Goal: Task Accomplishment & Management: Use online tool/utility

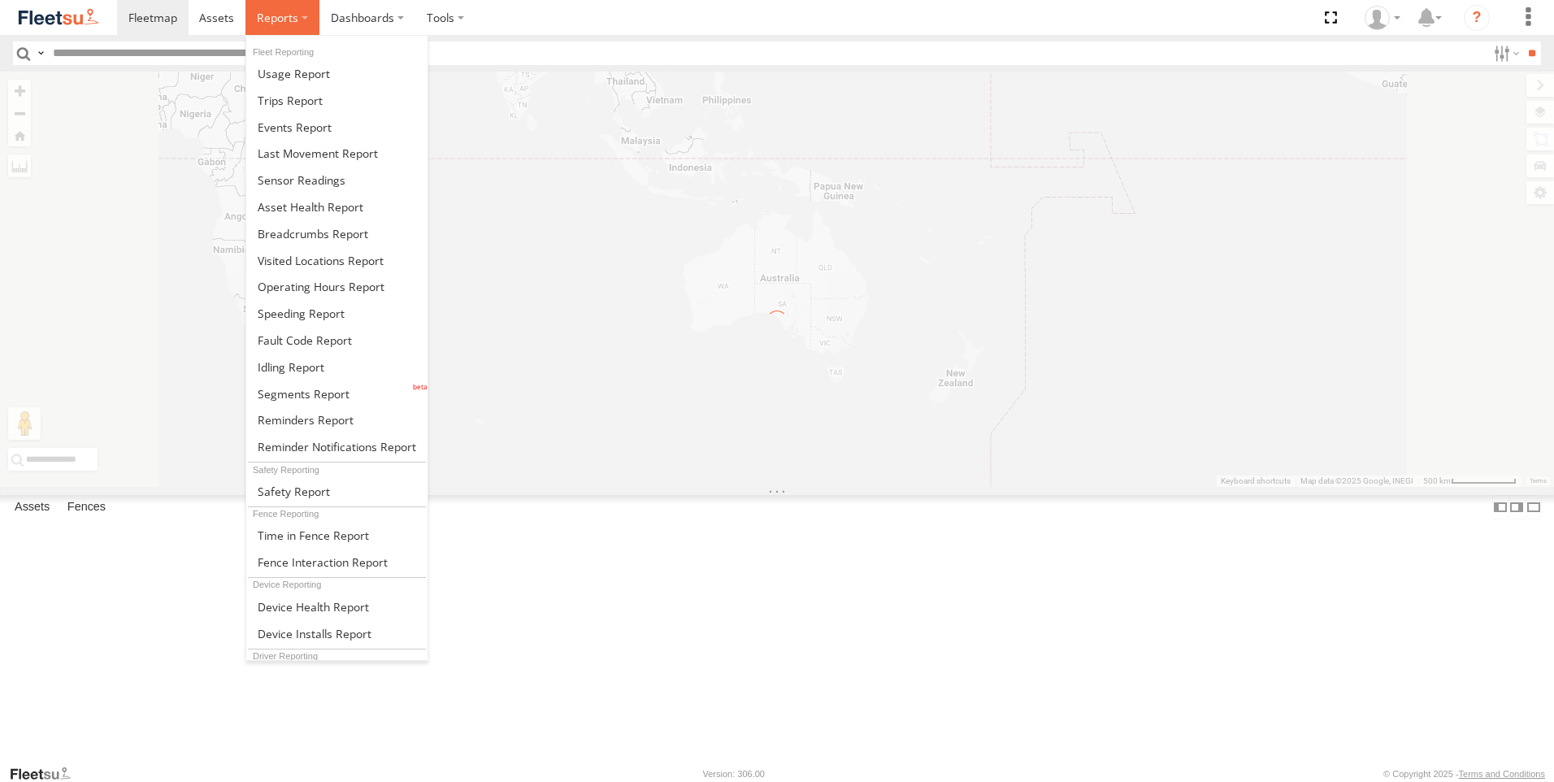
click at [263, 16] on span at bounding box center [277, 17] width 41 height 15
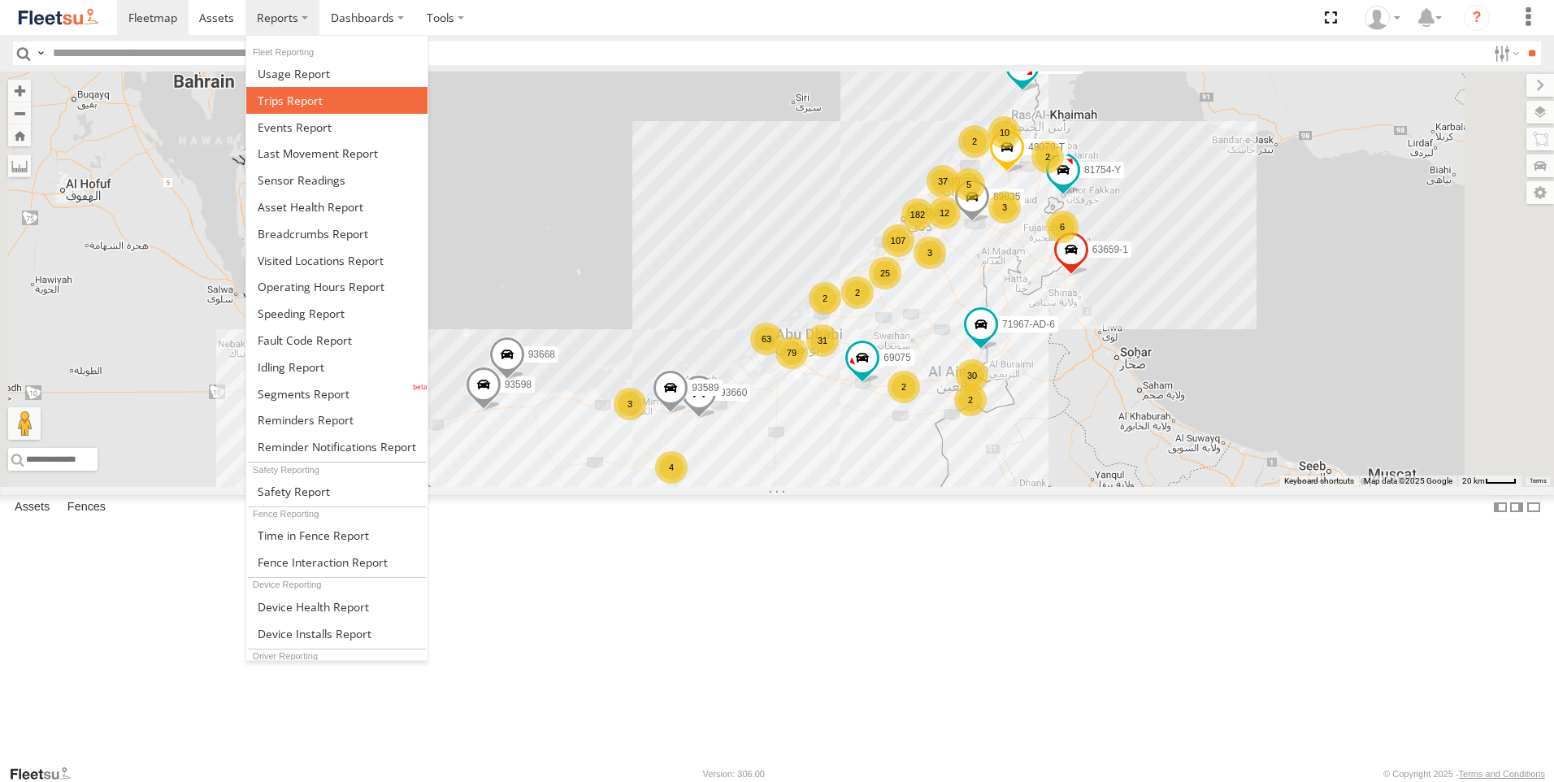
click at [312, 101] on span at bounding box center [290, 100] width 65 height 15
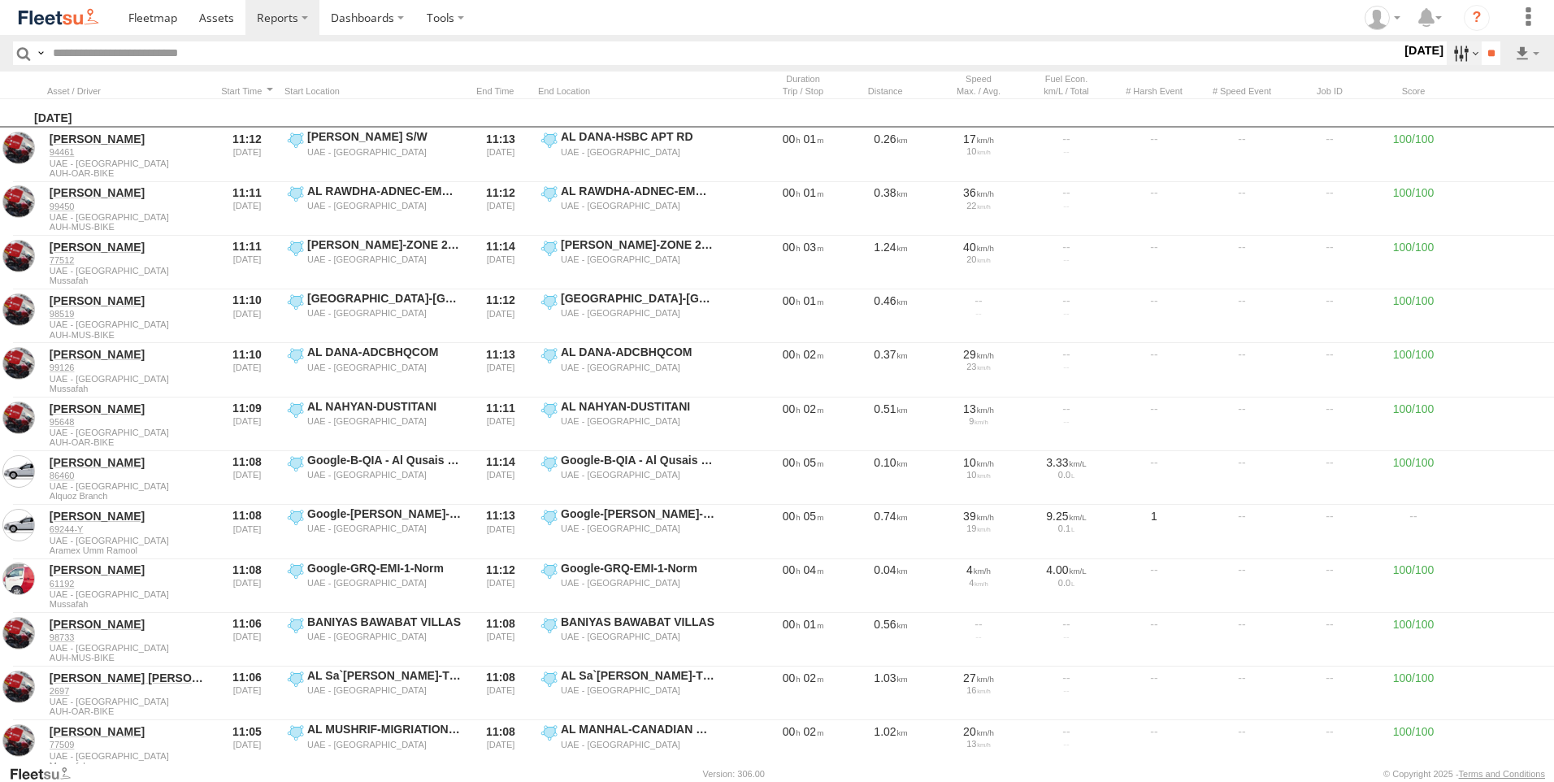
click at [1454, 50] on label at bounding box center [1464, 53] width 35 height 24
click at [0, 0] on label at bounding box center [0, 0] width 0 height 0
click at [1401, 64] on div "DXB AAN Branch Adminstration Team- DLC Alquoz Branch Aramex Mofaic branch-sharj…" at bounding box center [1401, 53] width 0 height 21
click at [0, 0] on span "AAN Branch" at bounding box center [0, 0] width 0 height 0
click at [0, 0] on div "AAN Branch" at bounding box center [0, 0] width 0 height 0
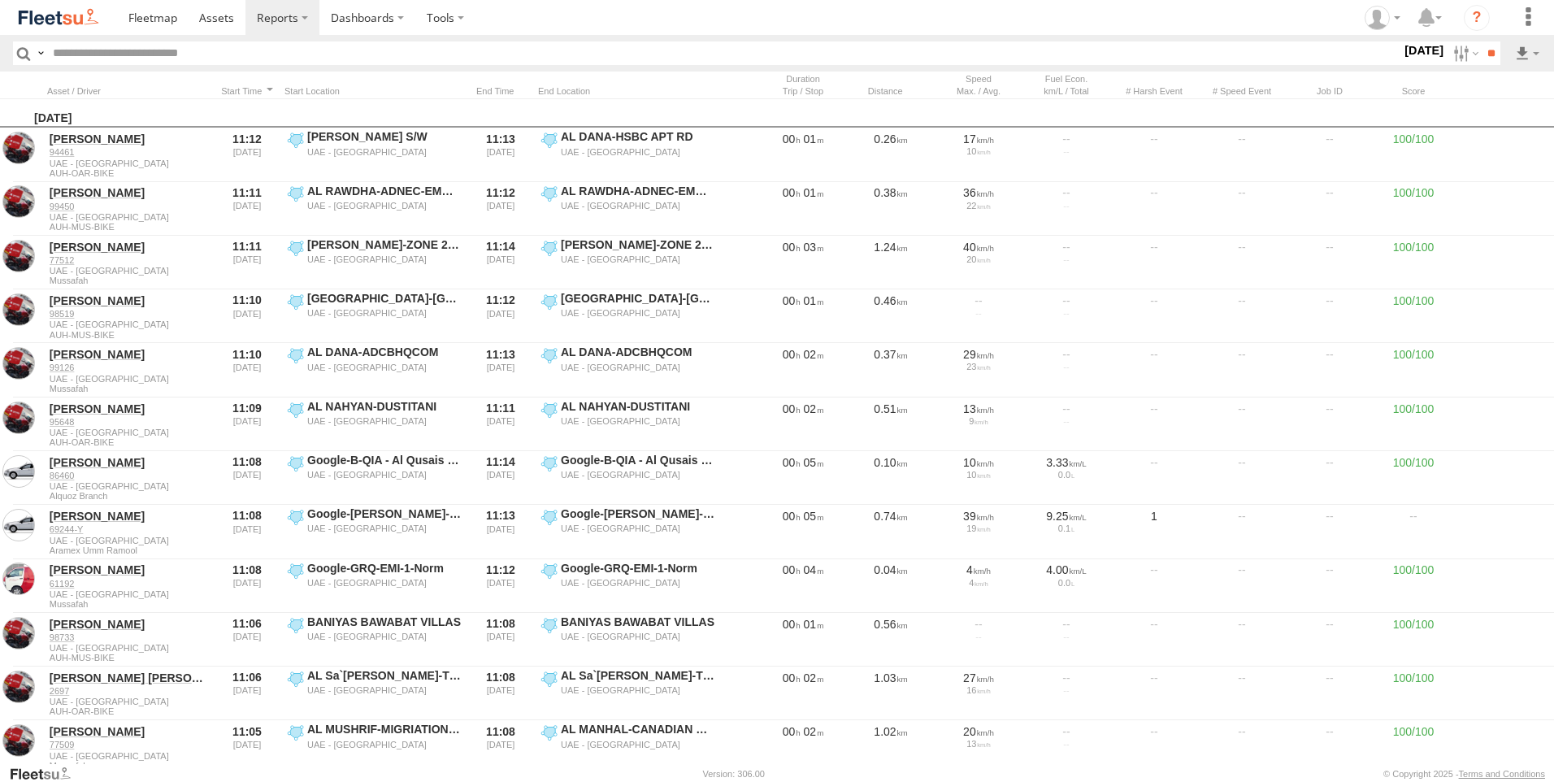
click at [0, 0] on span "Alquoz Branch" at bounding box center [0, 0] width 0 height 0
click at [0, 0] on span "Aramex Mofaic branch-[GEOGRAPHIC_DATA]" at bounding box center [0, 0] width 0 height 0
click at [0, 0] on span "Aramex Umm Ramool" at bounding box center [0, 0] width 0 height 0
click at [0, 0] on label "COURT DXB - GOP" at bounding box center [0, 0] width 0 height 0
click at [0, 0] on div "RAK Branch" at bounding box center [0, 0] width 0 height 0
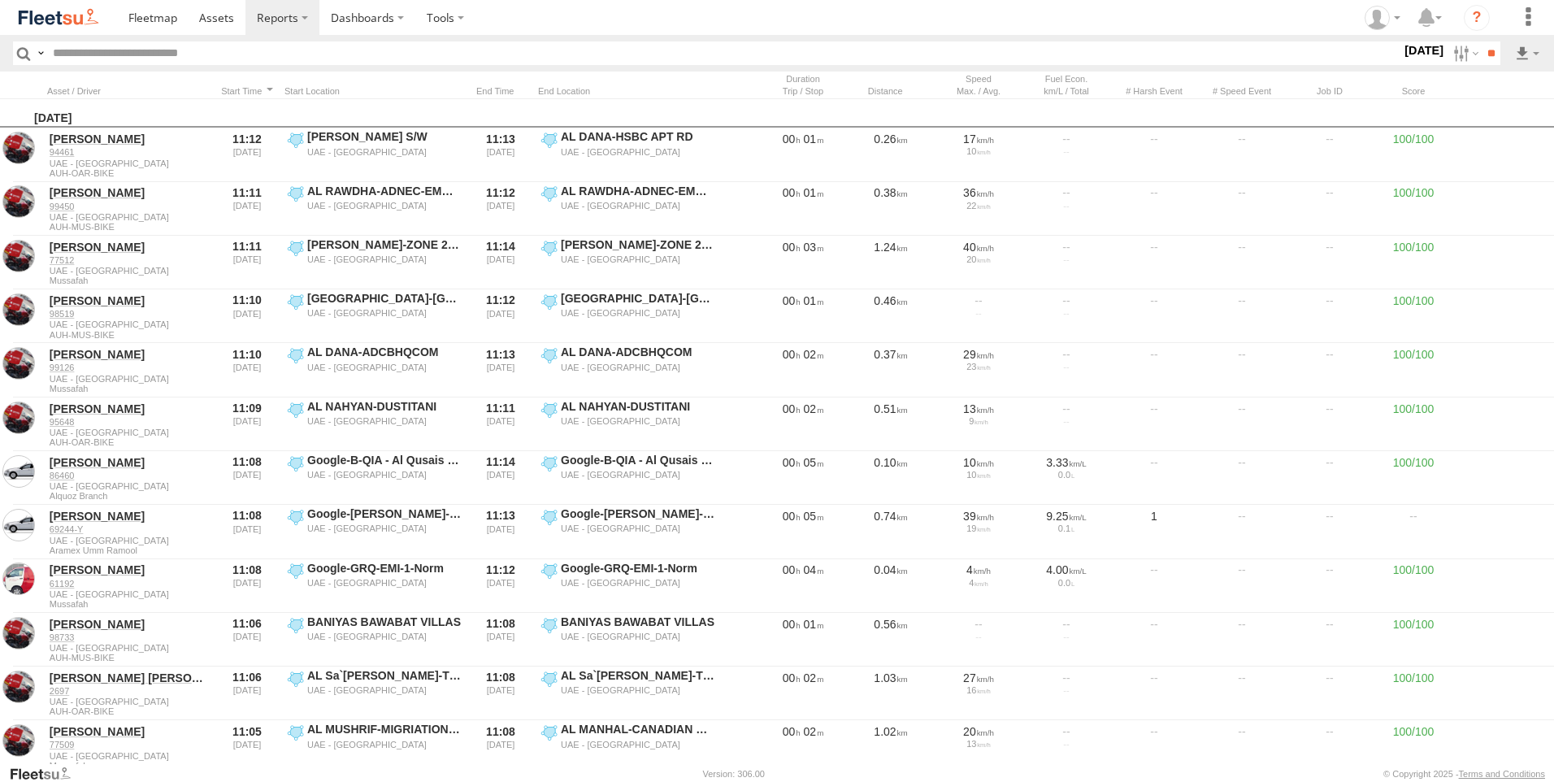
click at [0, 0] on span "Sharjah Branch" at bounding box center [0, 0] width 0 height 0
click at [0, 0] on label at bounding box center [0, 0] width 0 height 0
click at [1488, 61] on input "**" at bounding box center [1491, 53] width 19 height 24
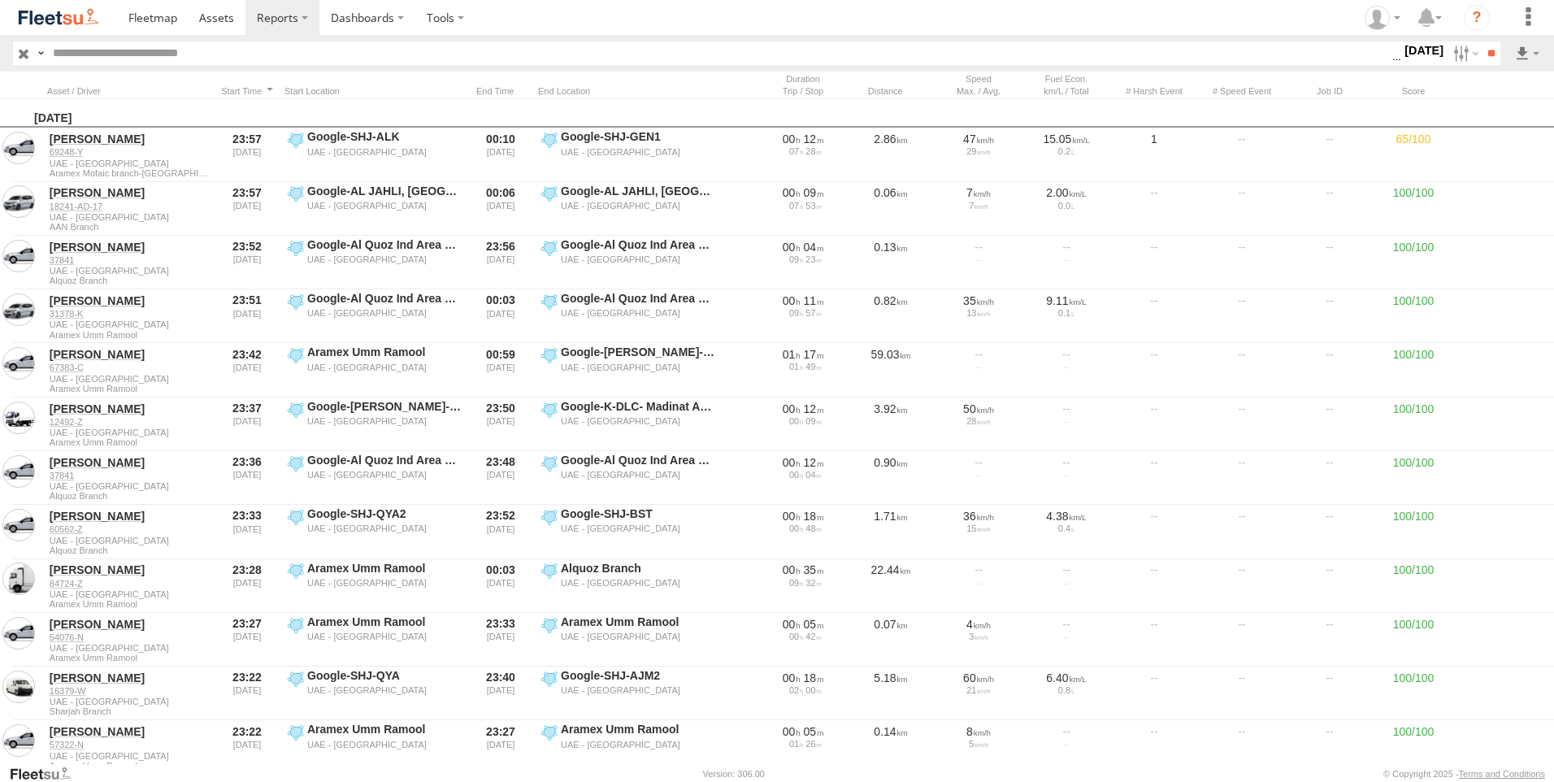
click at [759, 53] on input "text" at bounding box center [719, 53] width 1346 height 24
paste input "*******"
click at [1482, 41] on input "**" at bounding box center [1491, 53] width 19 height 24
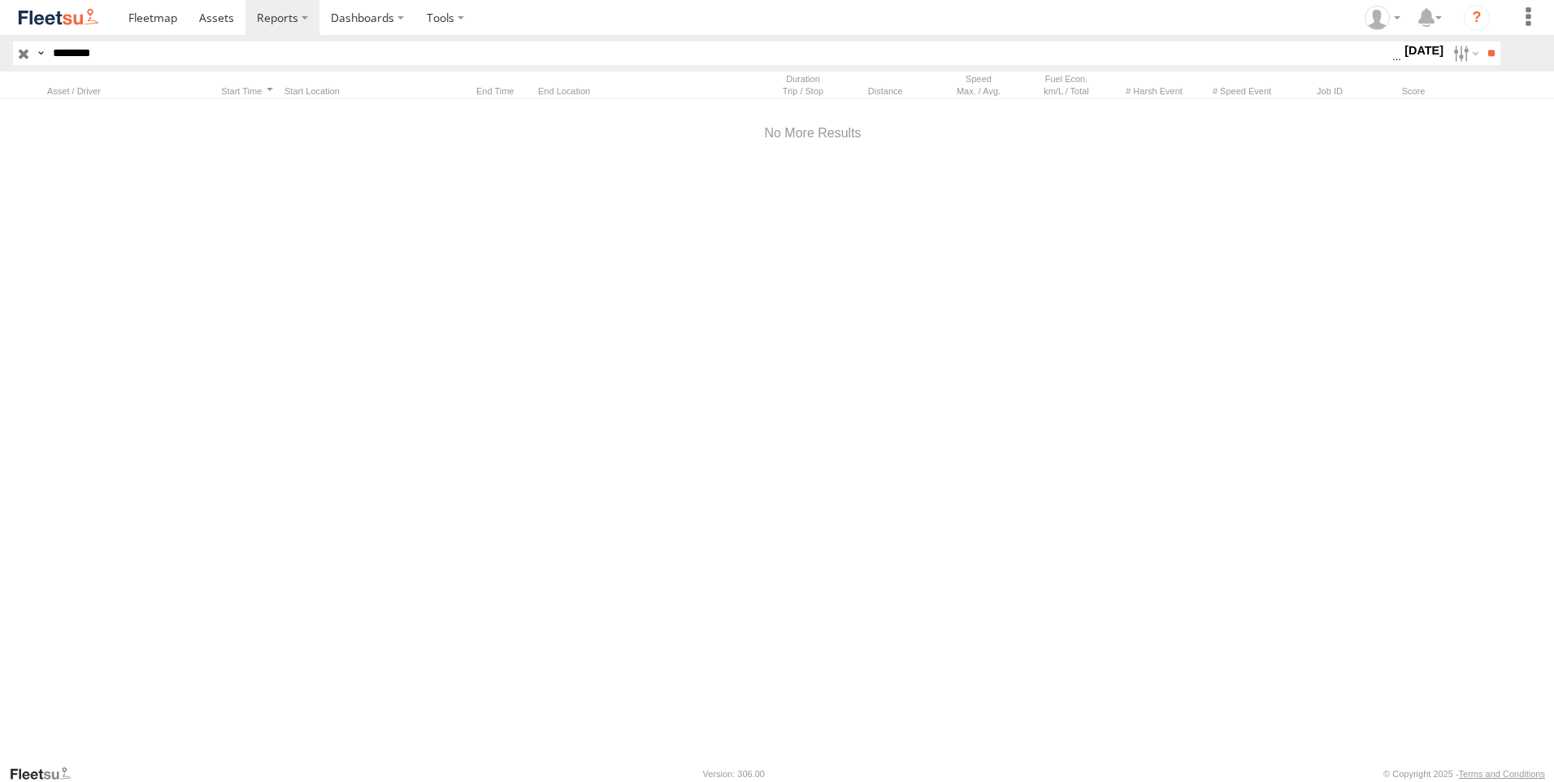
type input "*******"
click at [1482, 41] on input "**" at bounding box center [1491, 53] width 19 height 24
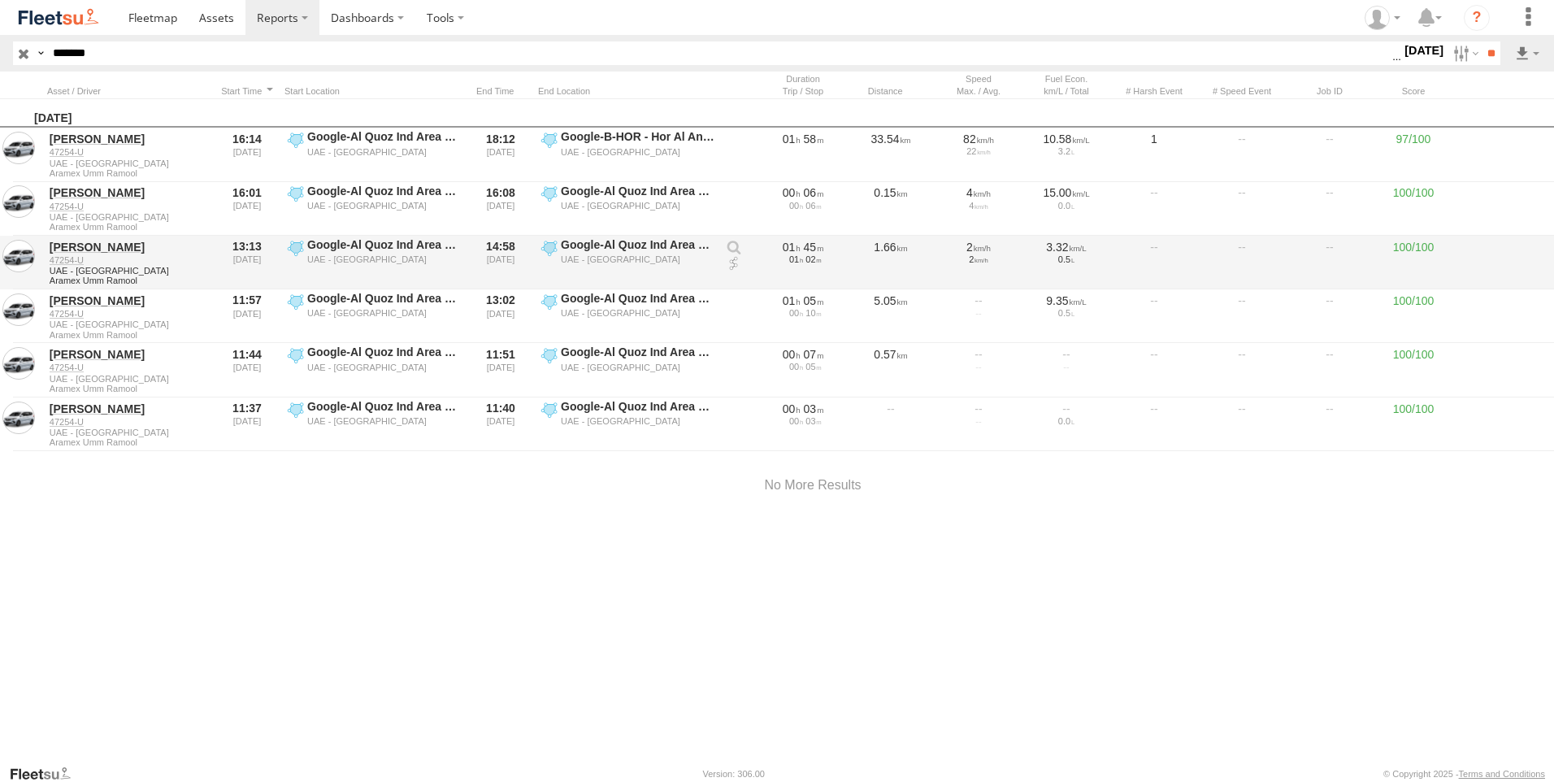
click at [732, 263] on link at bounding box center [734, 264] width 16 height 16
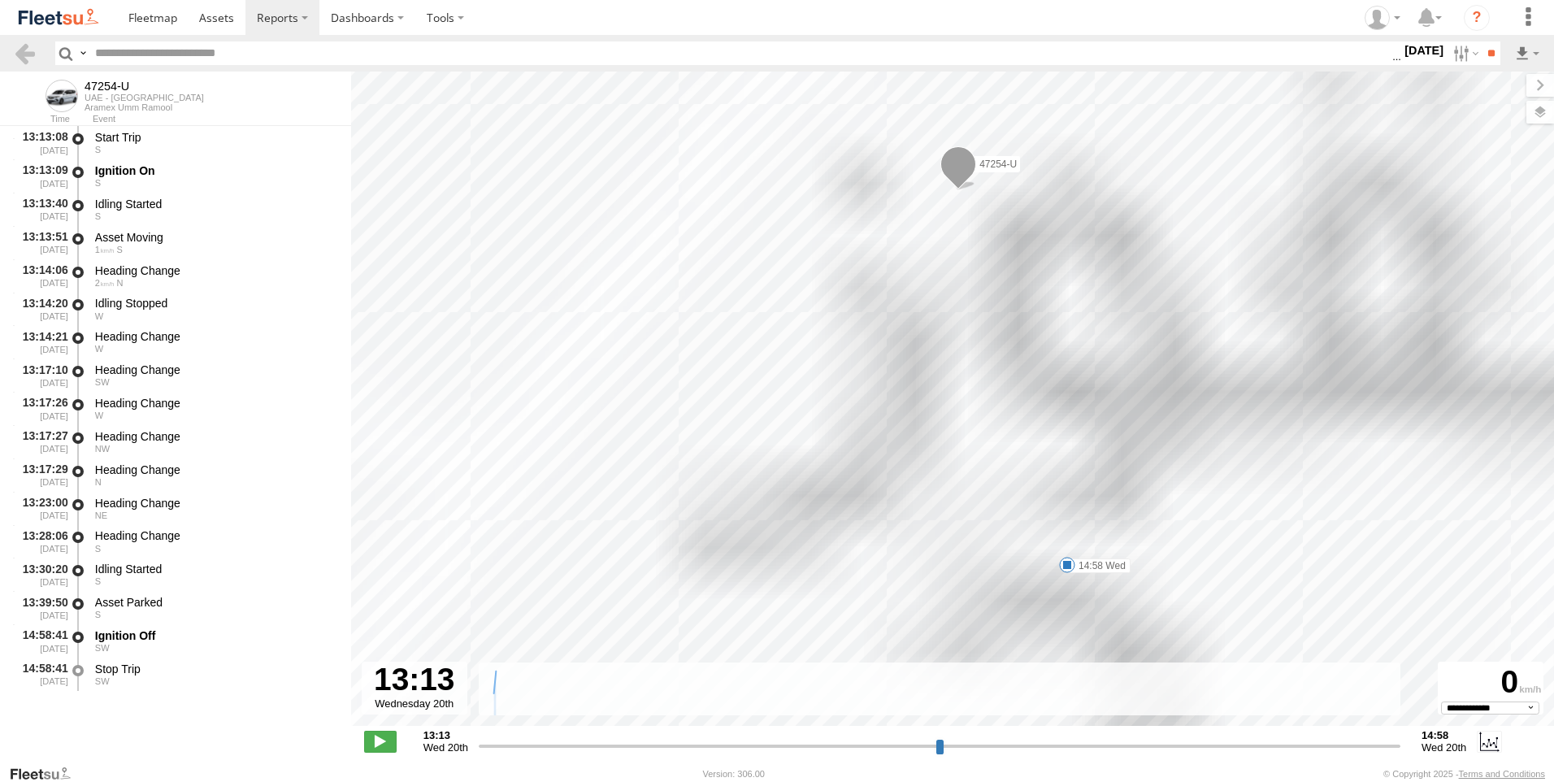
select select "**********"
click at [1532, 112] on label at bounding box center [1524, 112] width 59 height 23
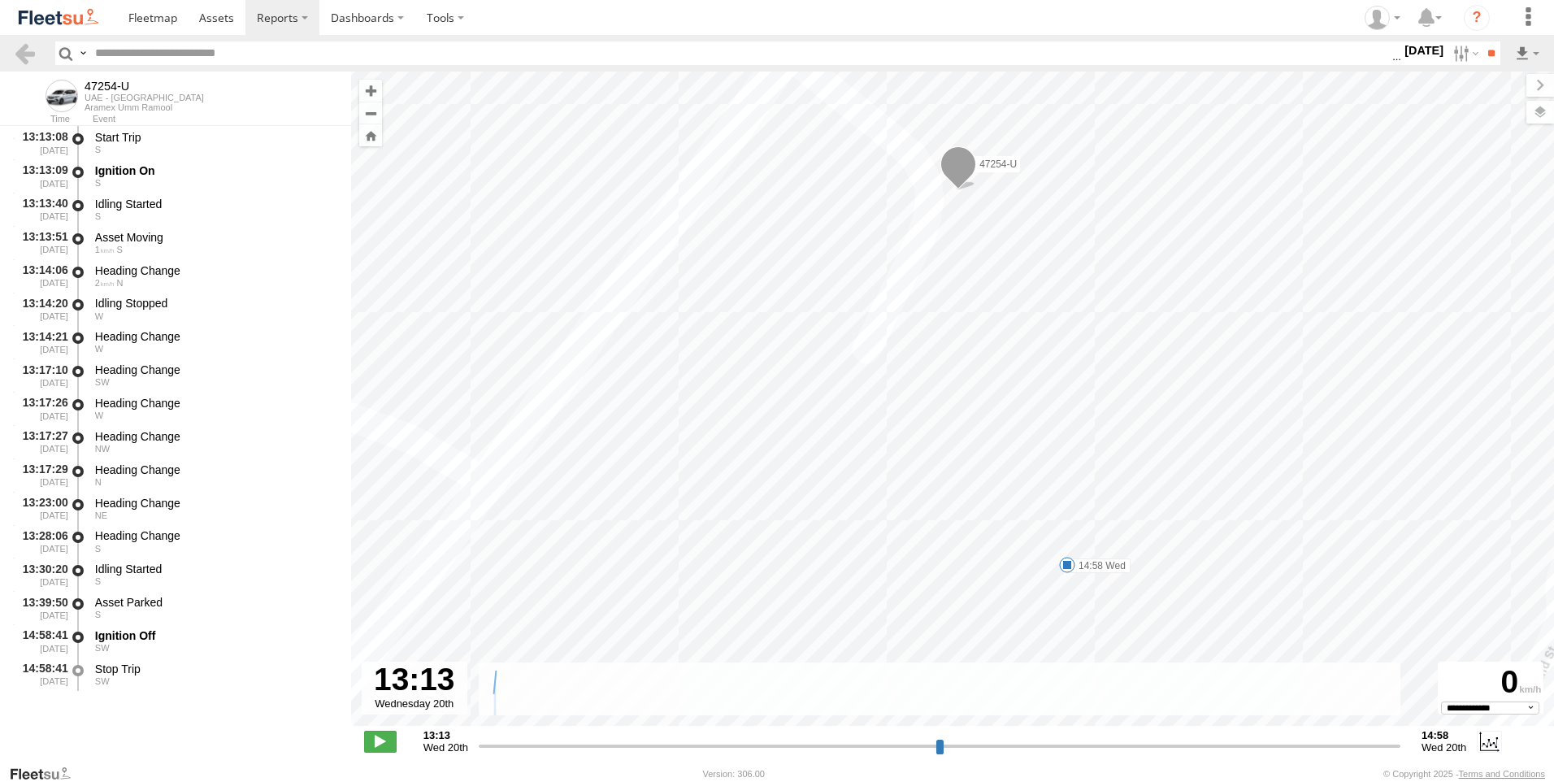
click at [0, 0] on label at bounding box center [0, 0] width 0 height 0
click at [0, 0] on span "Satellite + Roadmap" at bounding box center [0, 0] width 0 height 0
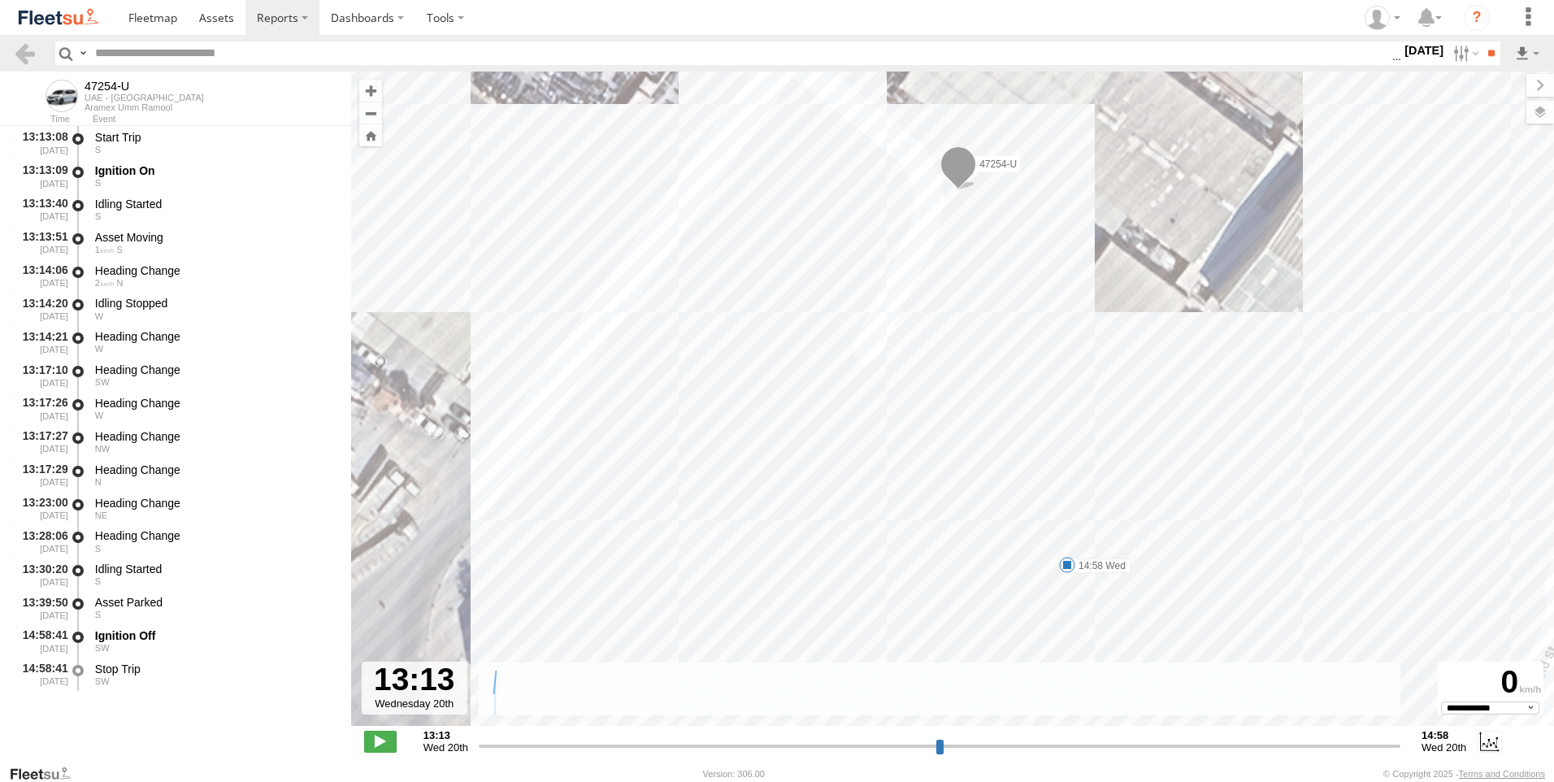
click at [0, 0] on span "Basemaps" at bounding box center [0, 0] width 0 height 0
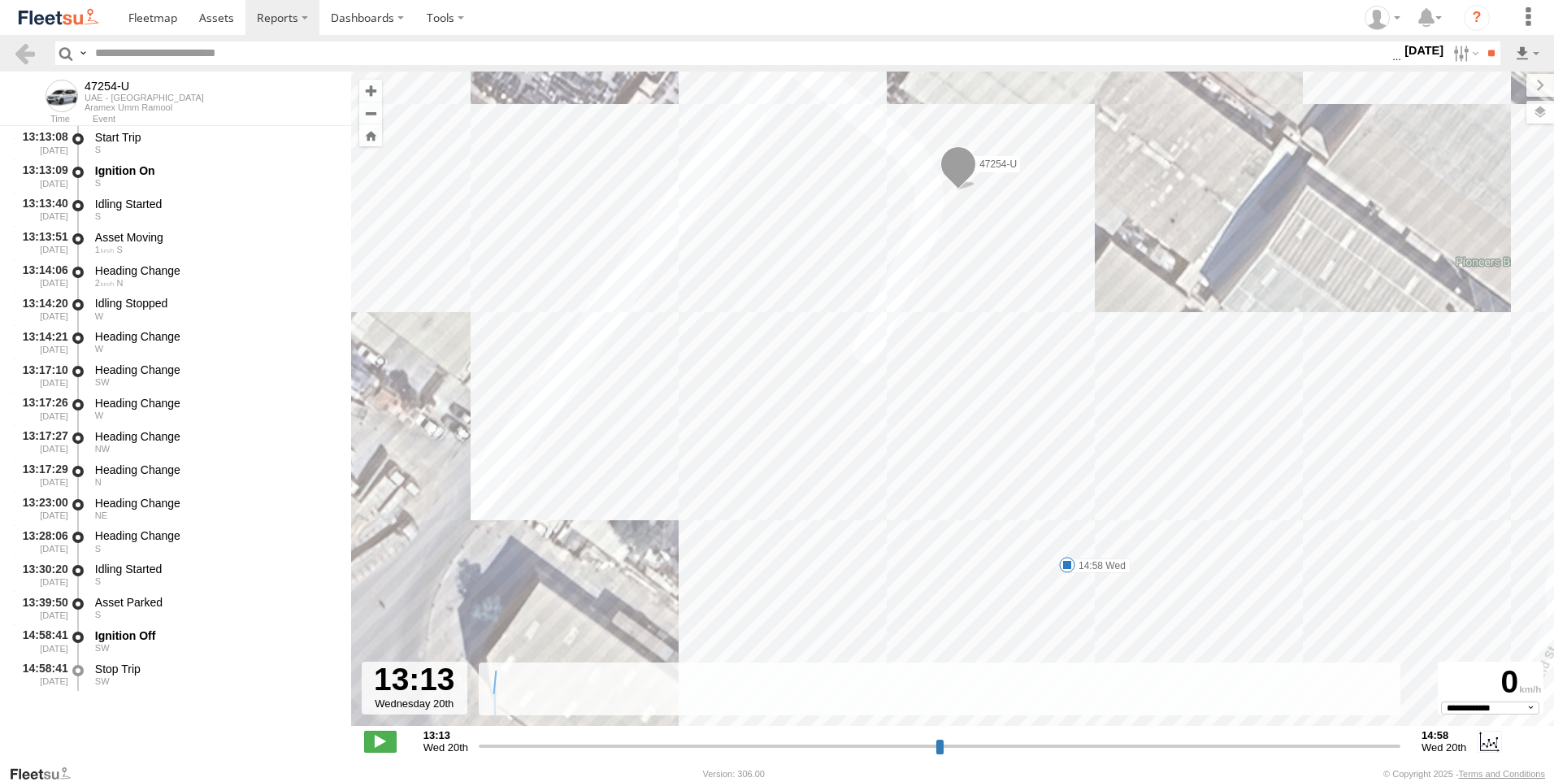
click at [0, 0] on span "Overlays" at bounding box center [0, 0] width 0 height 0
click at [0, 0] on span "Assets" at bounding box center [0, 0] width 0 height 0
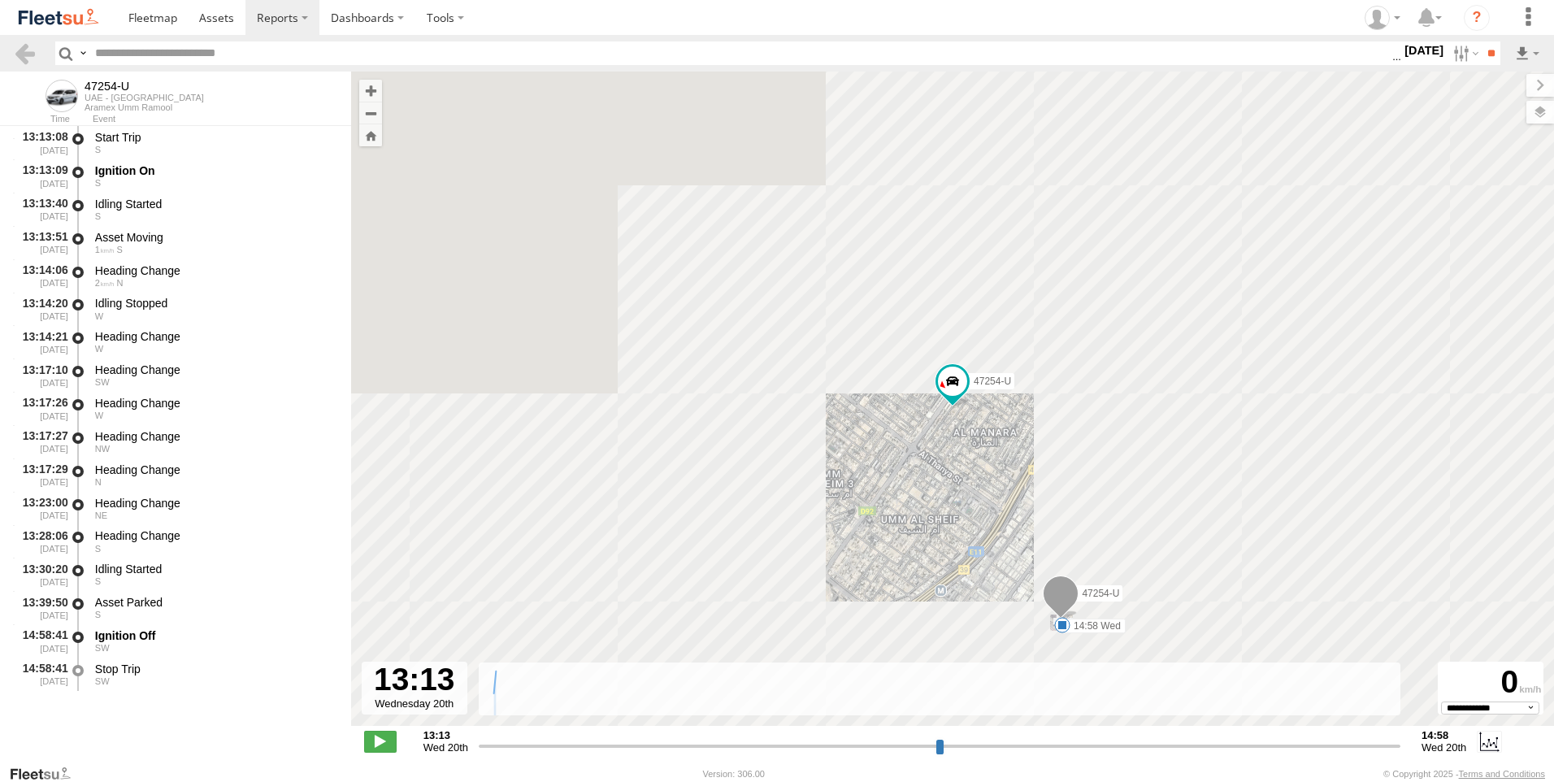
click at [0, 0] on span "Fences" at bounding box center [0, 0] width 0 height 0
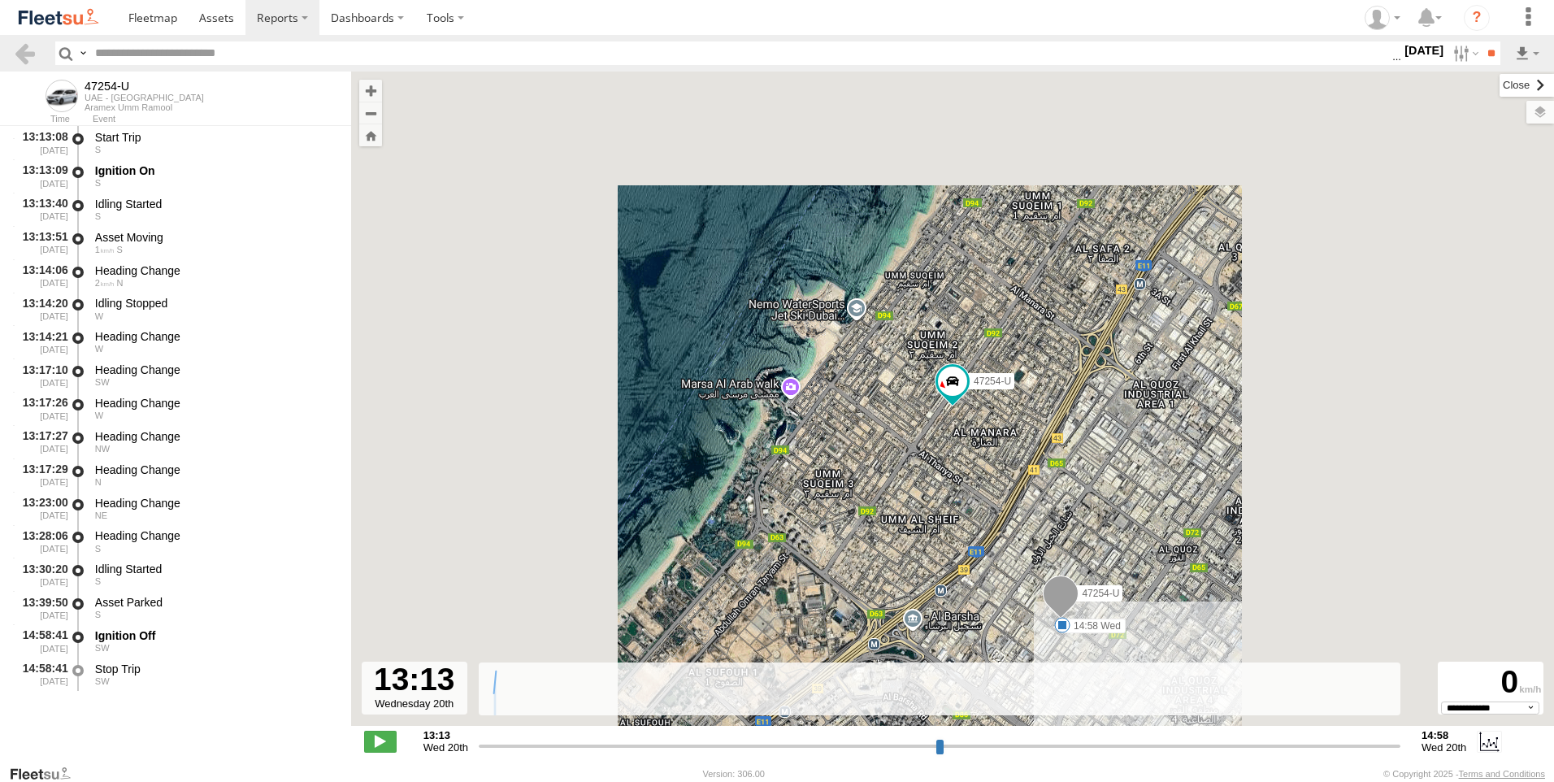
click at [1500, 85] on label at bounding box center [1527, 85] width 54 height 23
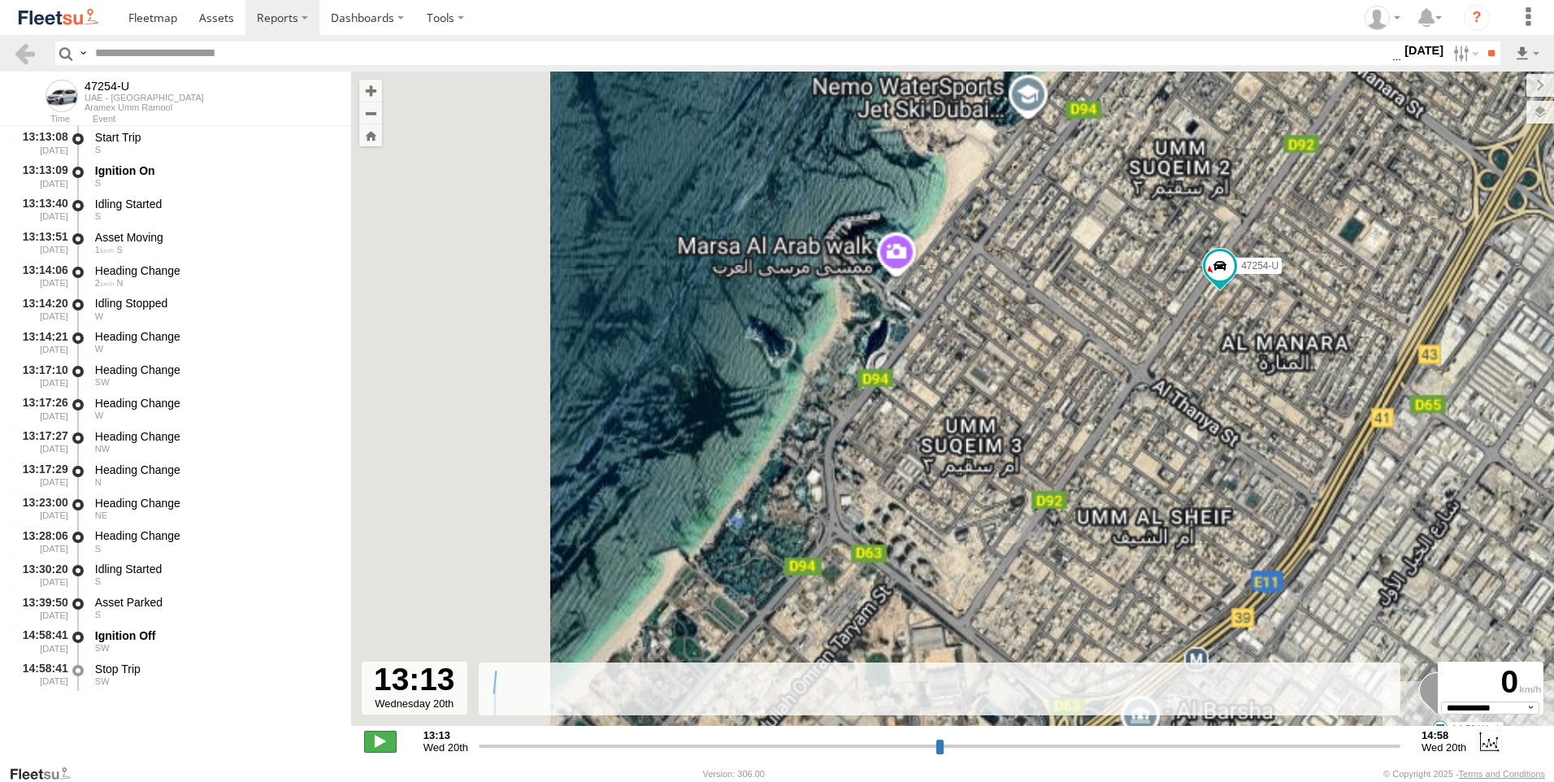
click at [383, 741] on span at bounding box center [380, 741] width 33 height 21
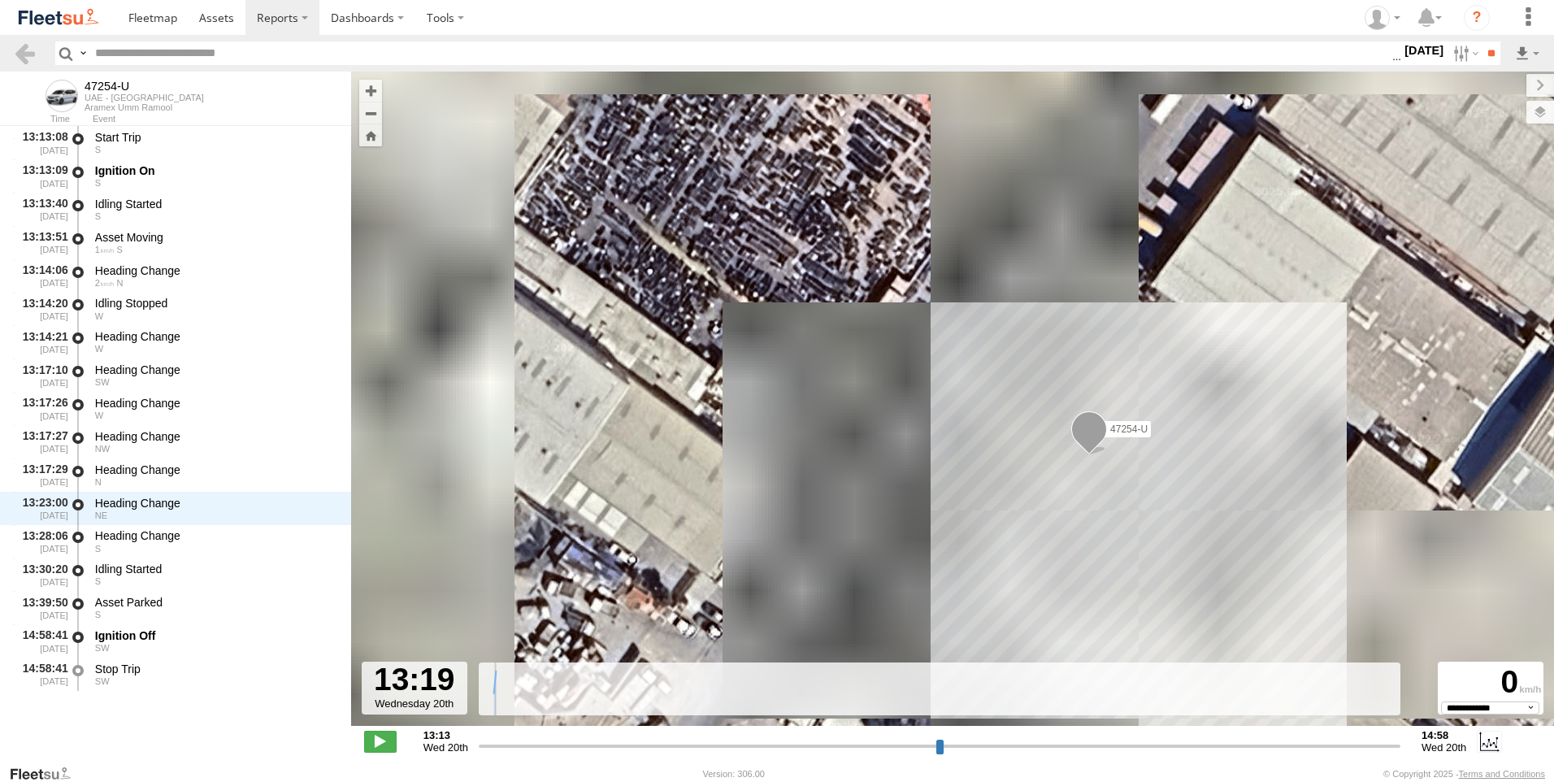
drag, startPoint x: 1131, startPoint y: 276, endPoint x: 945, endPoint y: 471, distance: 269.6
click at [945, 471] on div "47254-U 14:58 Wed 47254-U" at bounding box center [952, 407] width 1203 height 671
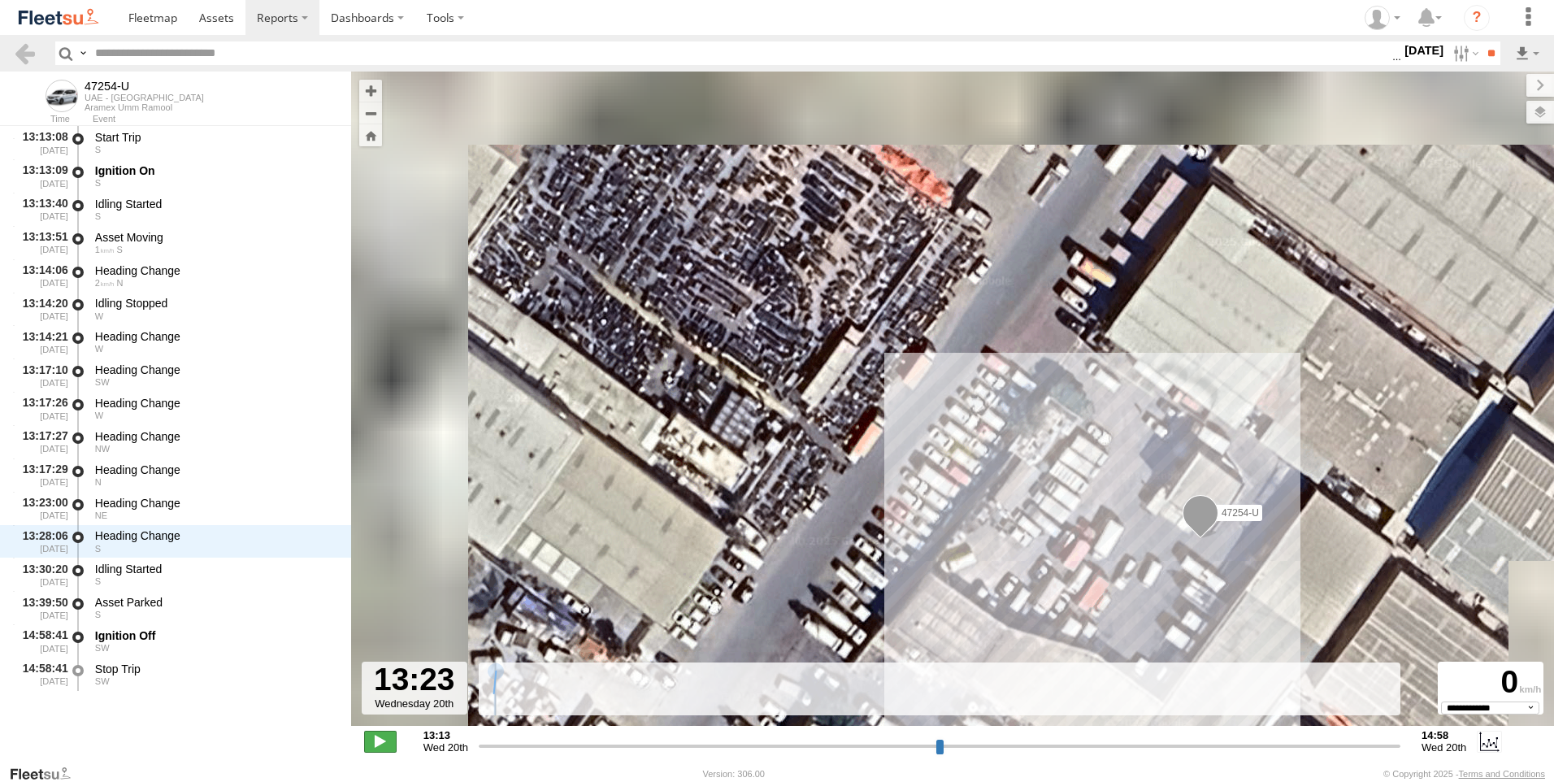
click at [383, 748] on span at bounding box center [380, 741] width 33 height 21
type input "**********"
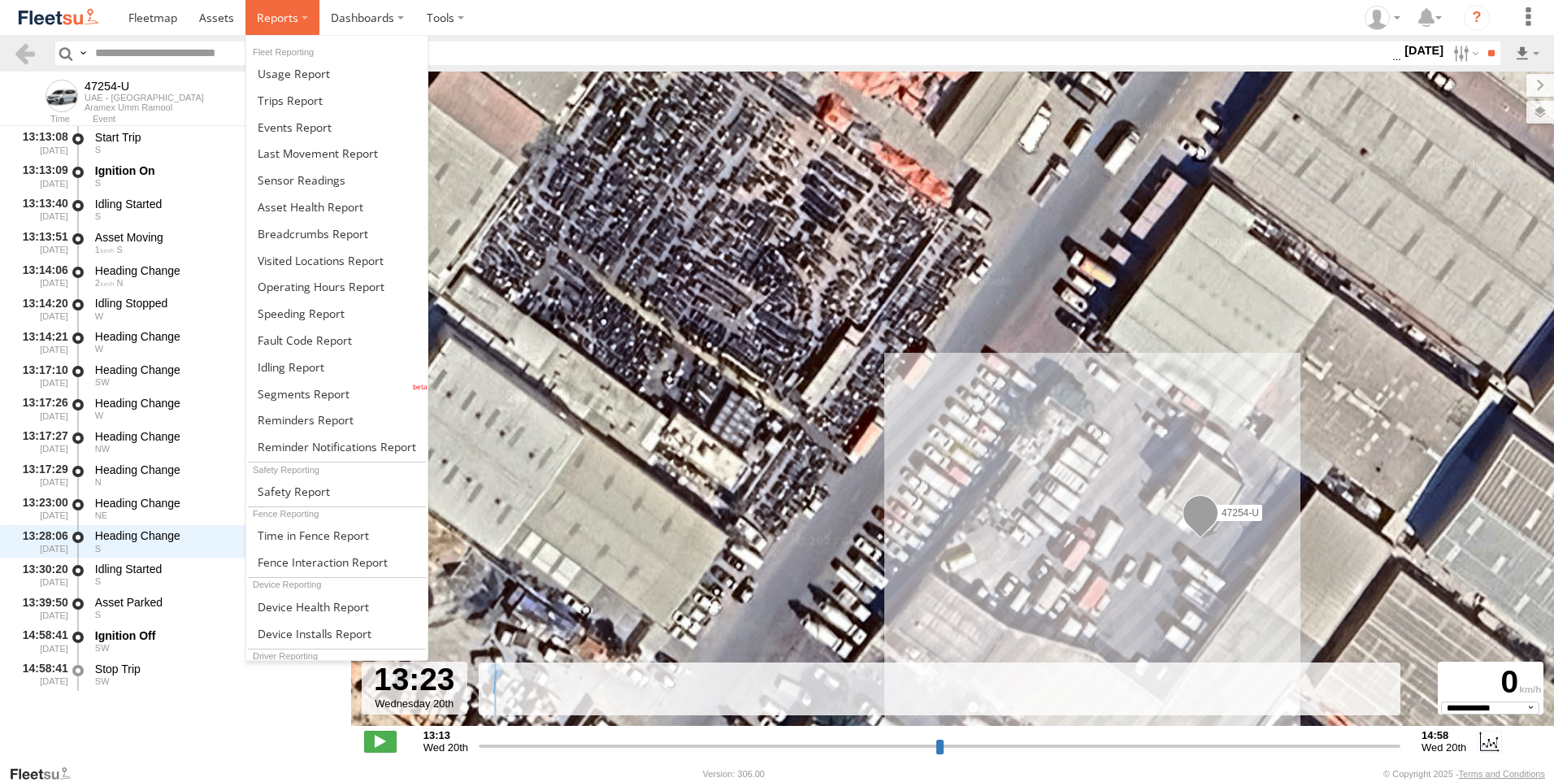
click at [280, 16] on span at bounding box center [277, 17] width 41 height 15
click at [306, 107] on span at bounding box center [290, 100] width 65 height 15
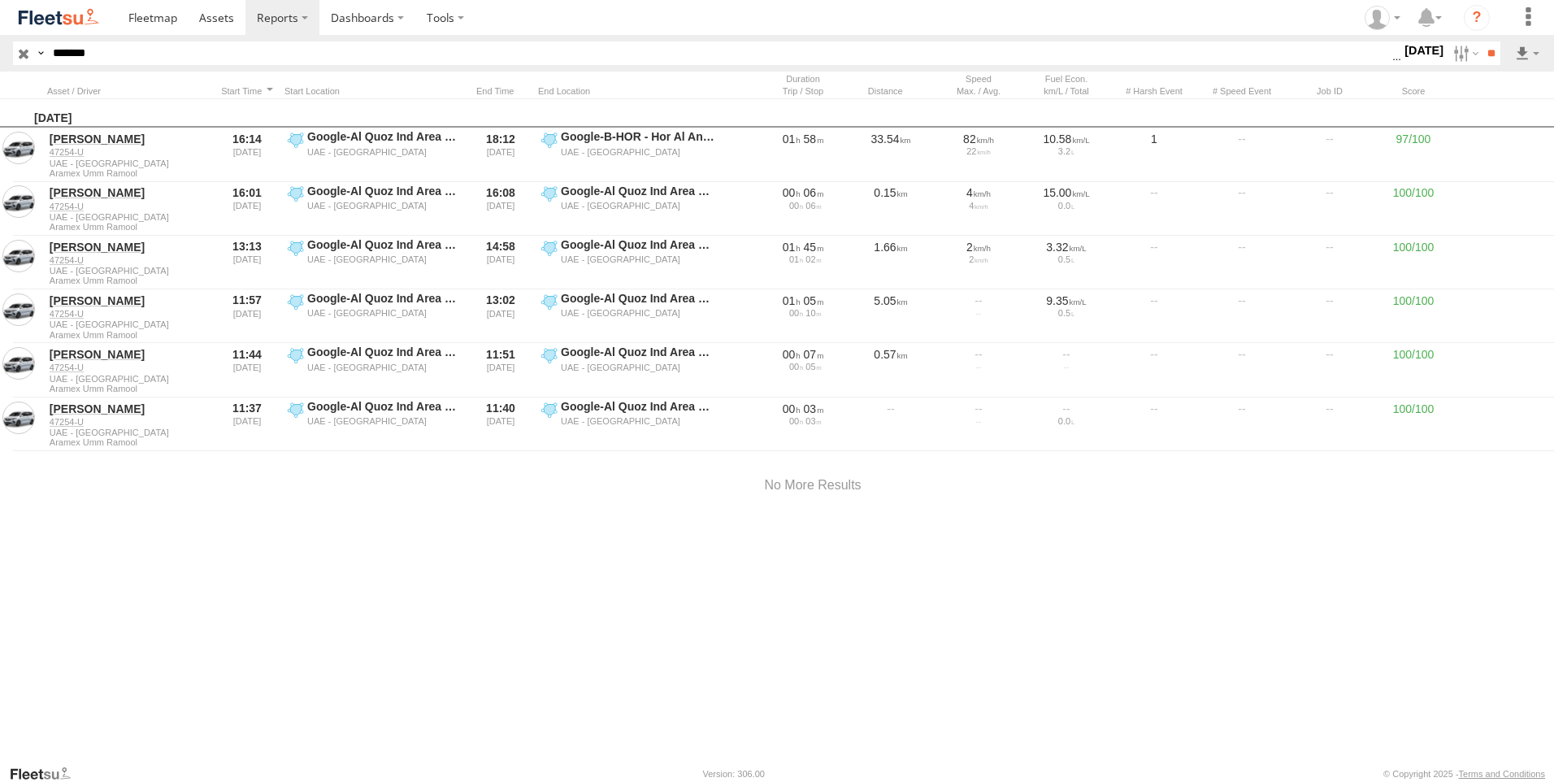
drag, startPoint x: 119, startPoint y: 50, endPoint x: -3, endPoint y: 53, distance: 122.8
click at [0, 53] on html at bounding box center [777, 391] width 1554 height 782
paste input "*****"
type input "*****"
click at [1482, 41] on input "**" at bounding box center [1491, 53] width 19 height 24
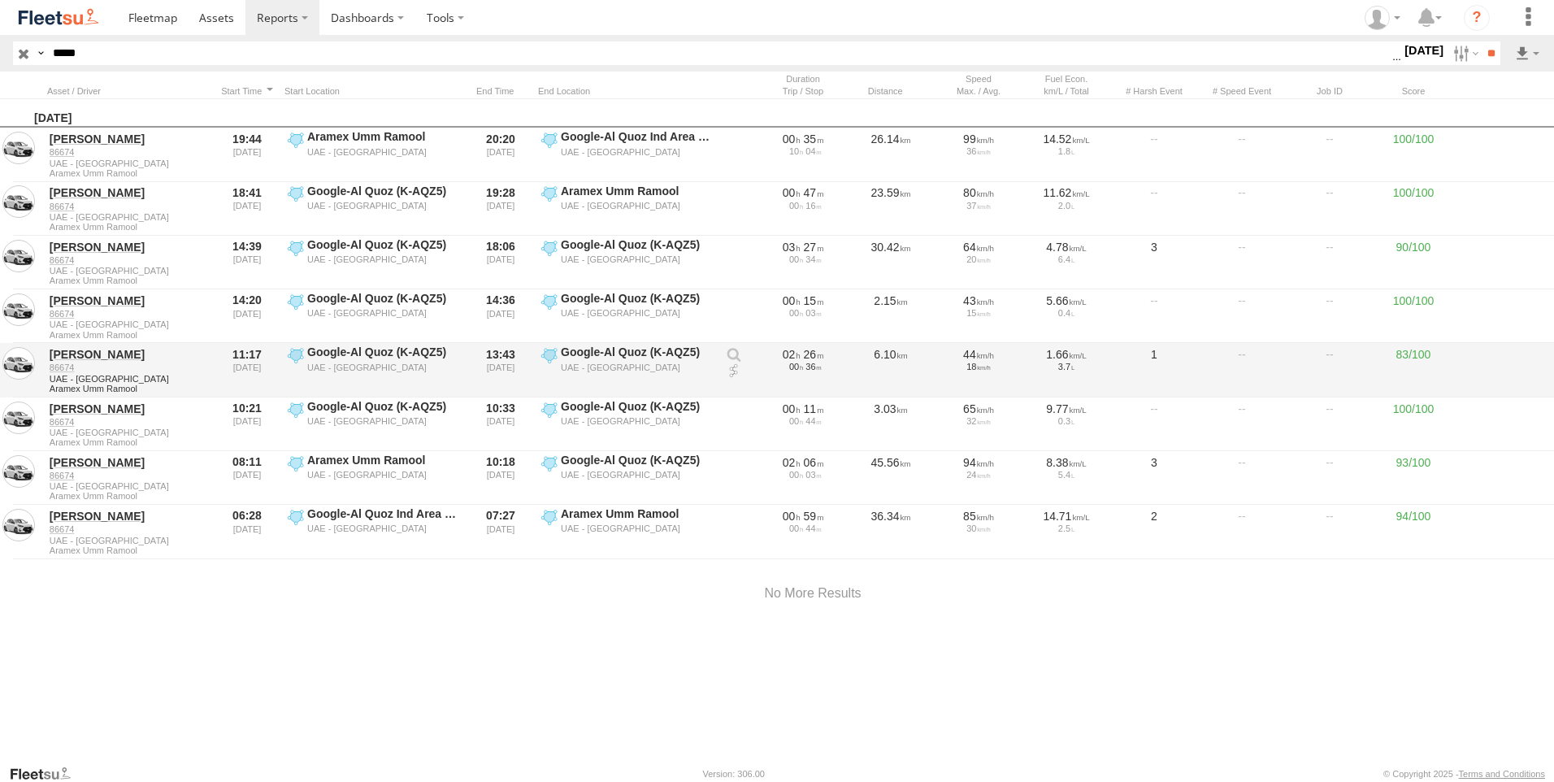
click at [733, 368] on link at bounding box center [734, 371] width 16 height 16
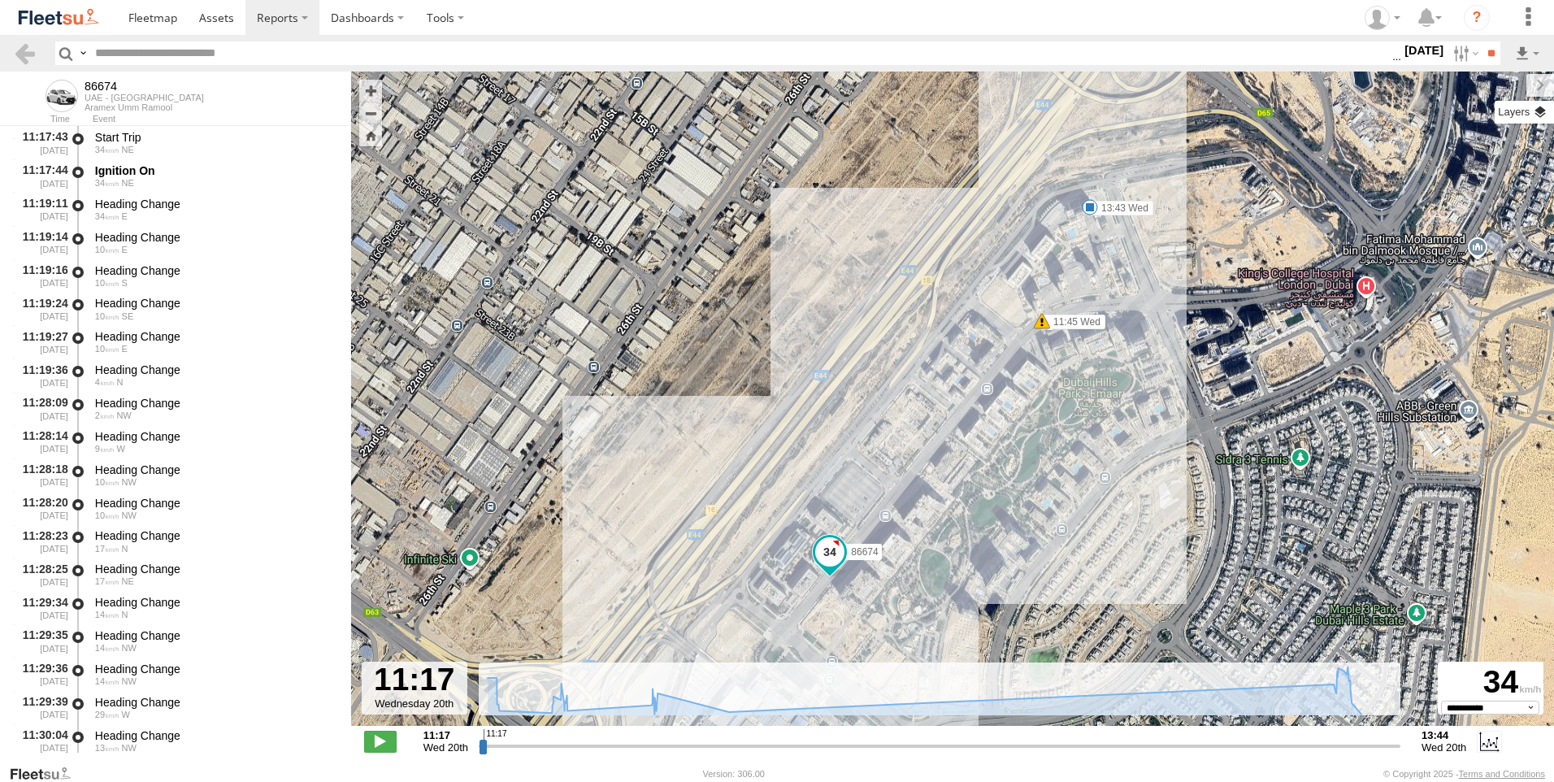
click at [1542, 116] on label at bounding box center [1524, 112] width 59 height 23
click at [0, 0] on span "Basemaps" at bounding box center [0, 0] width 0 height 0
click at [0, 0] on span "Overlays" at bounding box center [0, 0] width 0 height 0
click at [0, 0] on div "Assets" at bounding box center [0, 0] width 0 height 0
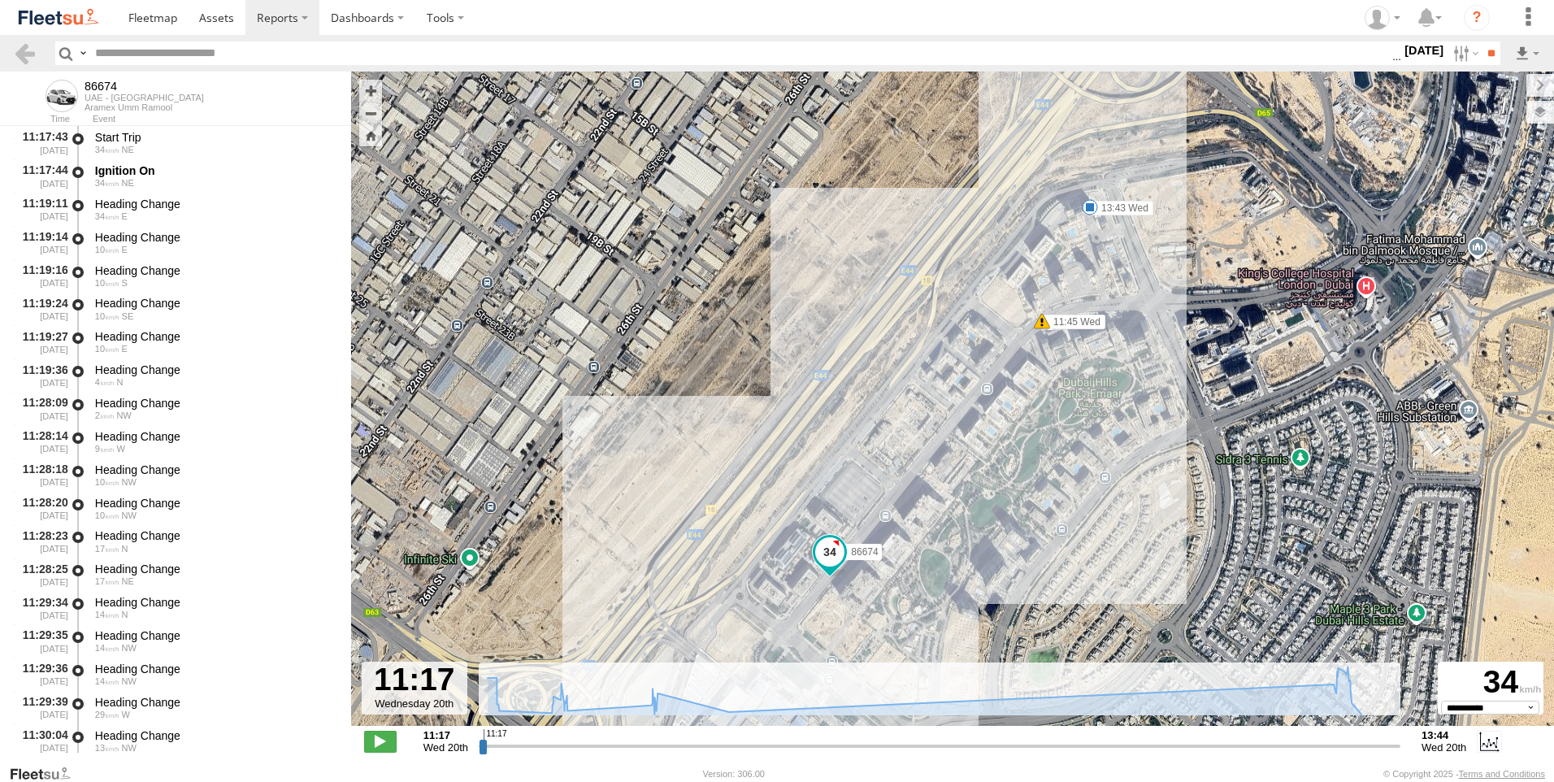
click at [0, 0] on span "Assets" at bounding box center [0, 0] width 0 height 0
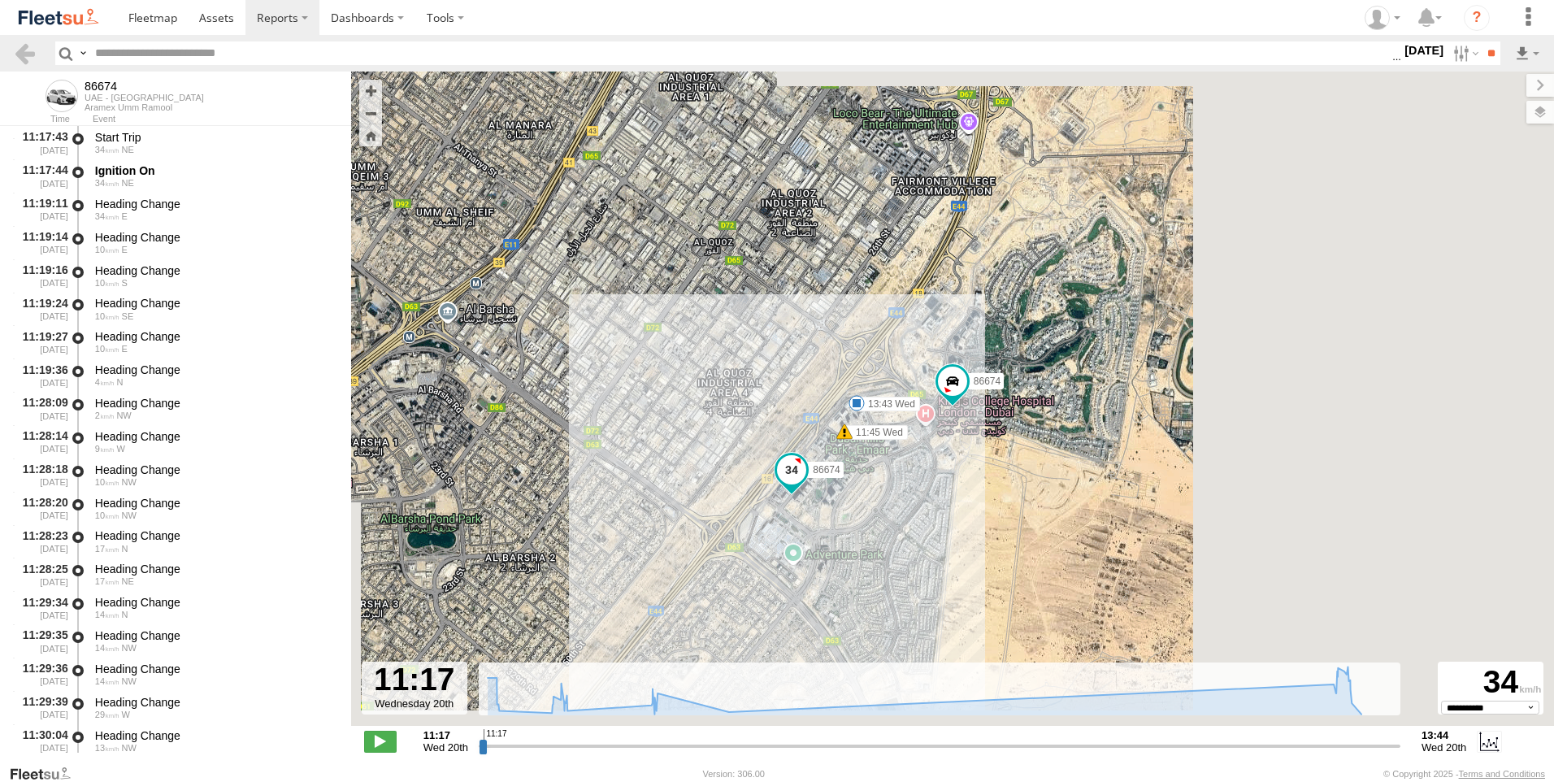
drag, startPoint x: 1375, startPoint y: 132, endPoint x: 1327, endPoint y: 91, distance: 63.4
click at [1527, 91] on label at bounding box center [1541, 85] width 28 height 23
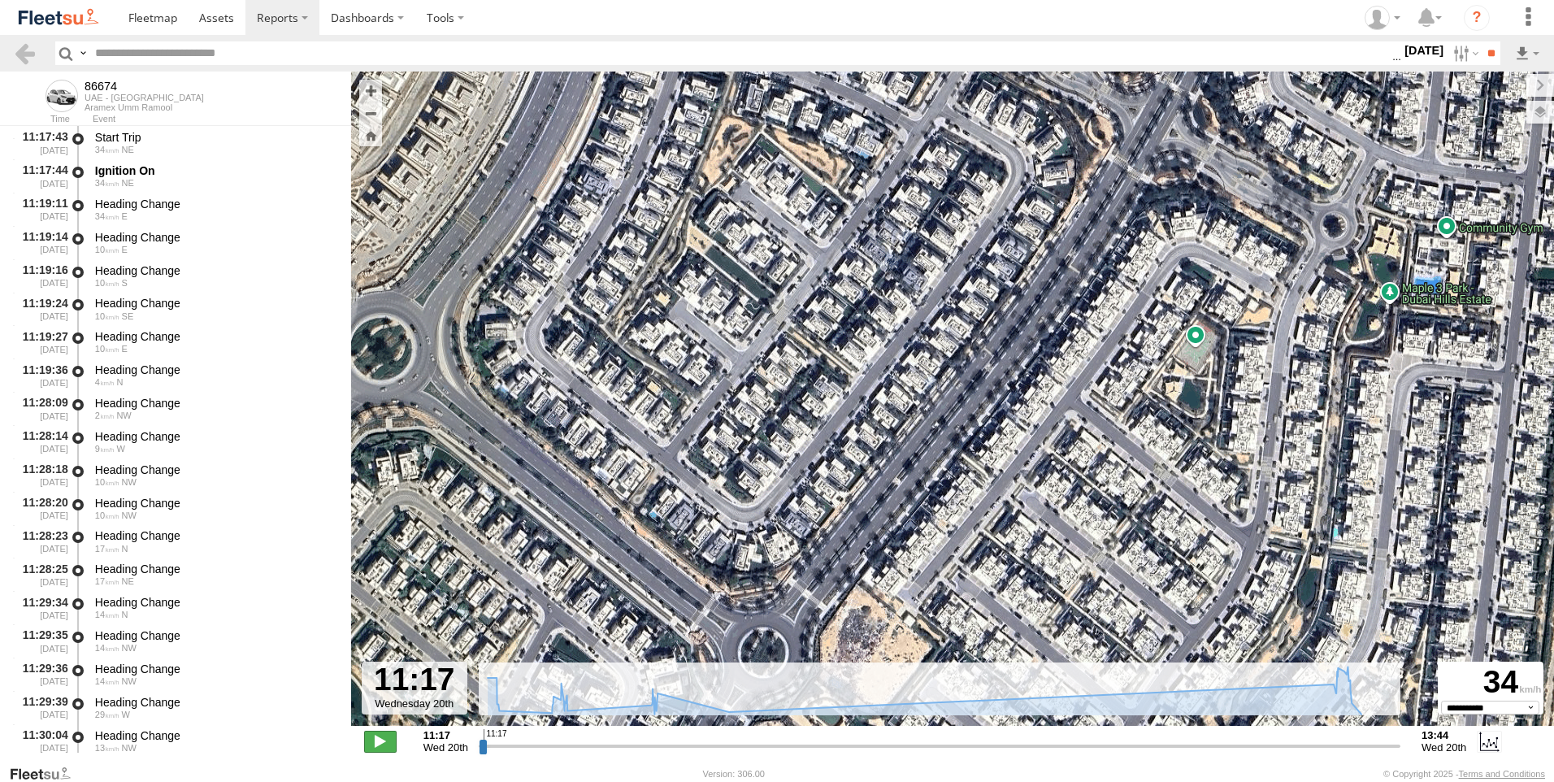
click at [377, 752] on span at bounding box center [380, 741] width 33 height 21
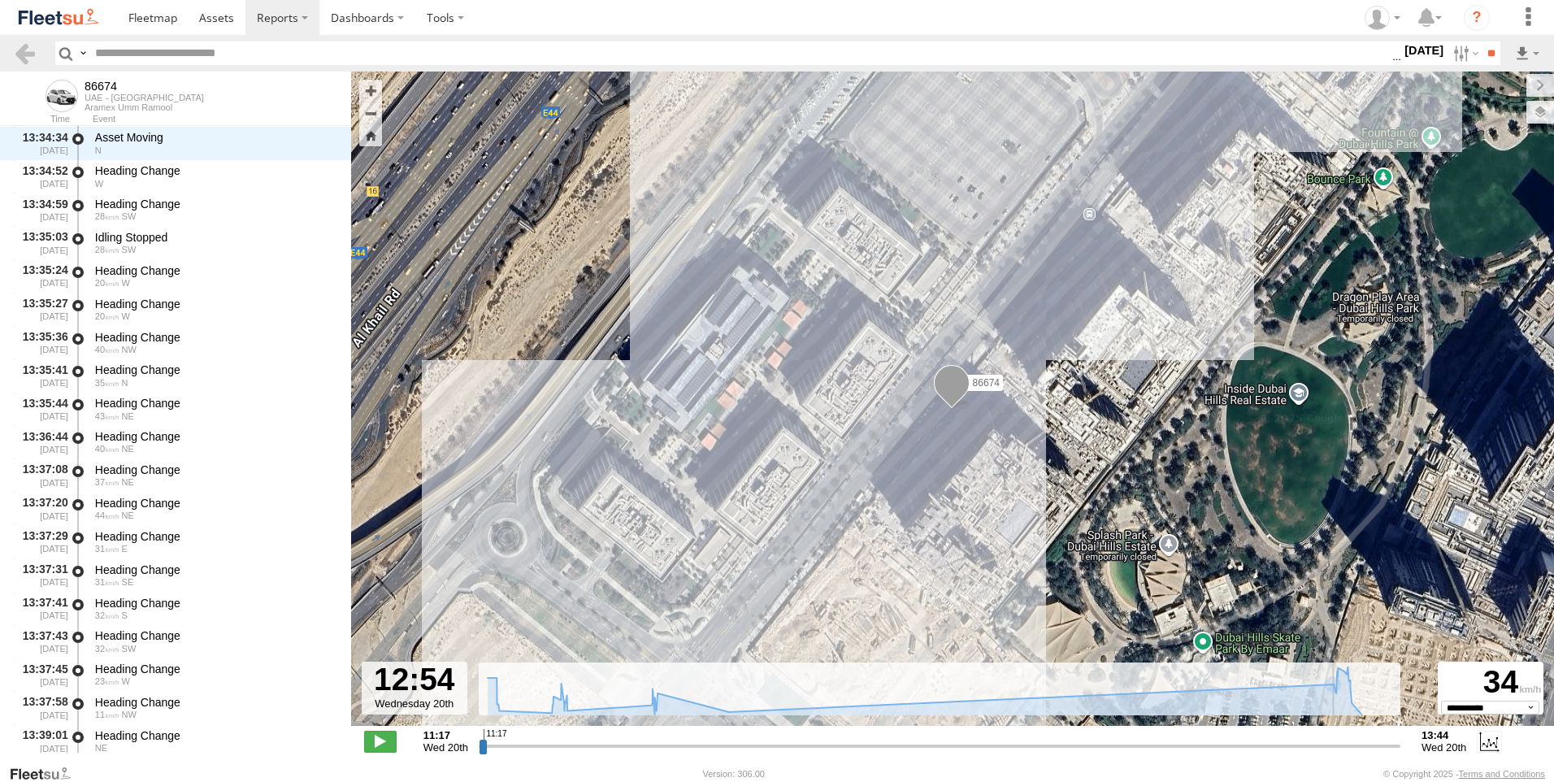
drag, startPoint x: 1086, startPoint y: 738, endPoint x: 1105, endPoint y: 740, distance: 19.6
click at [1086, 741] on input "range" at bounding box center [940, 745] width 922 height 15
click at [1159, 735] on div "11:17" at bounding box center [939, 734] width 911 height 11
click at [1195, 743] on input "range" at bounding box center [940, 745] width 922 height 15
type input "**********"
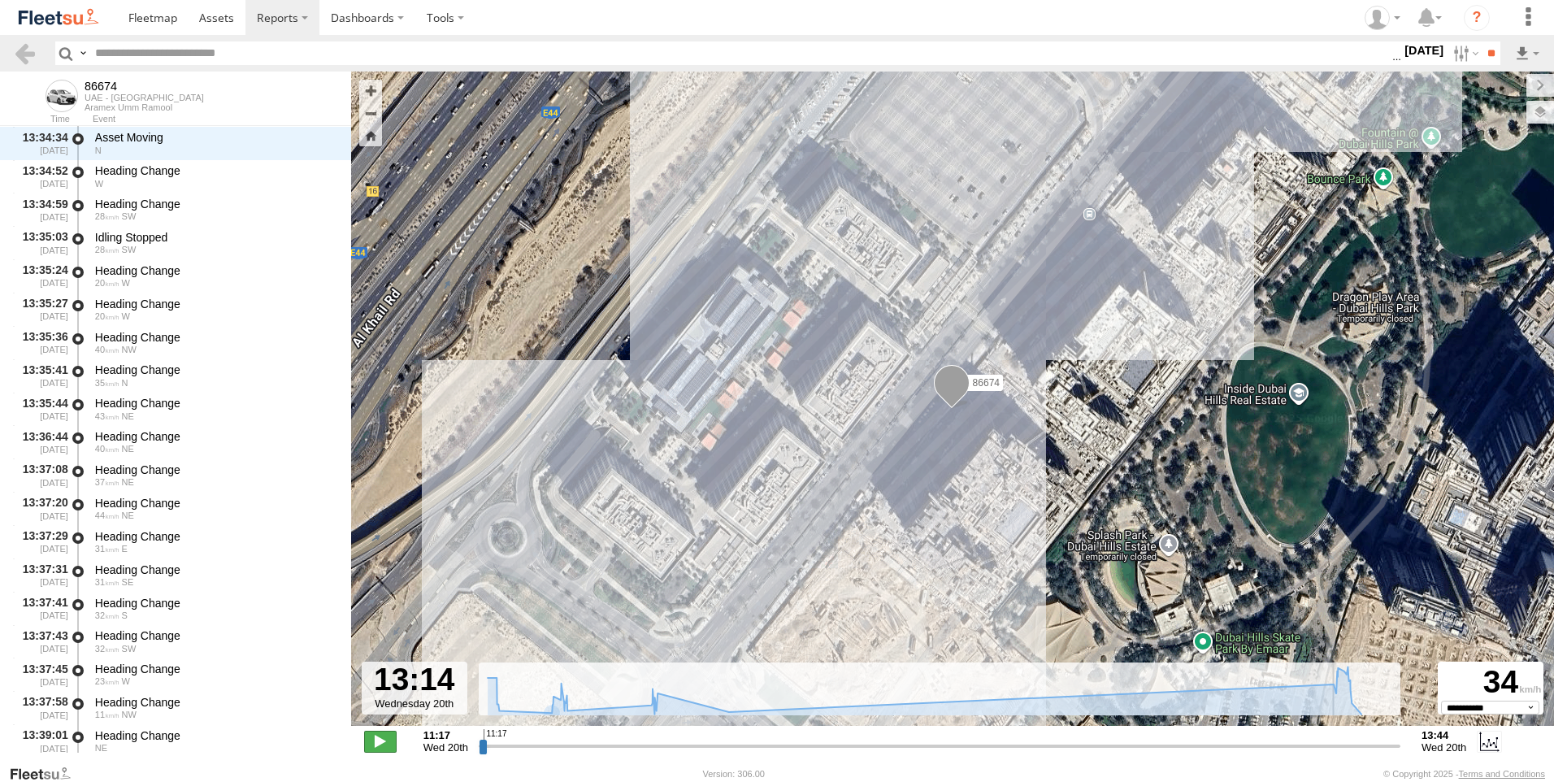
click at [374, 746] on span at bounding box center [380, 741] width 33 height 21
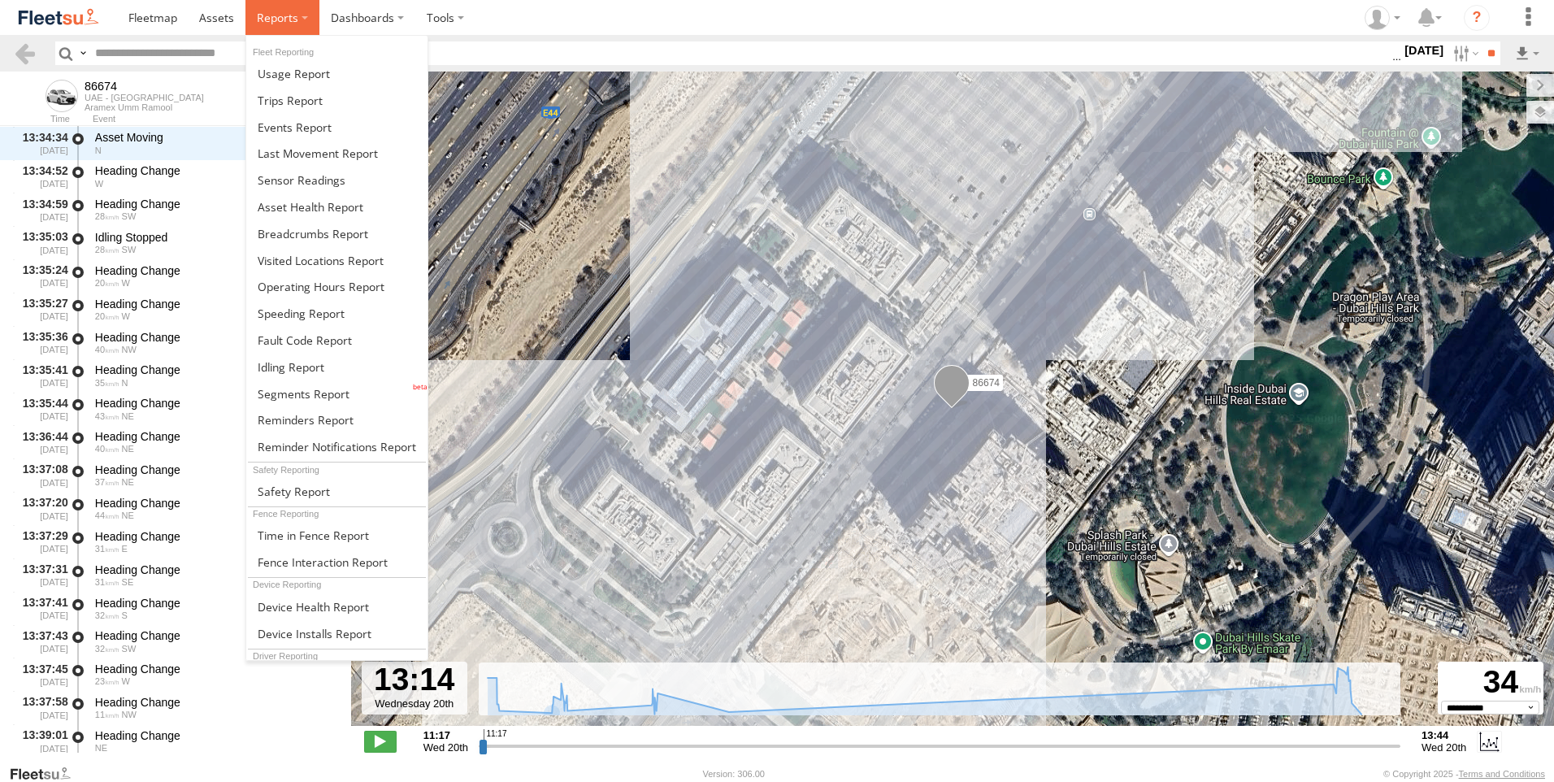
click at [283, 12] on span at bounding box center [277, 17] width 41 height 15
click at [328, 314] on span at bounding box center [301, 313] width 87 height 15
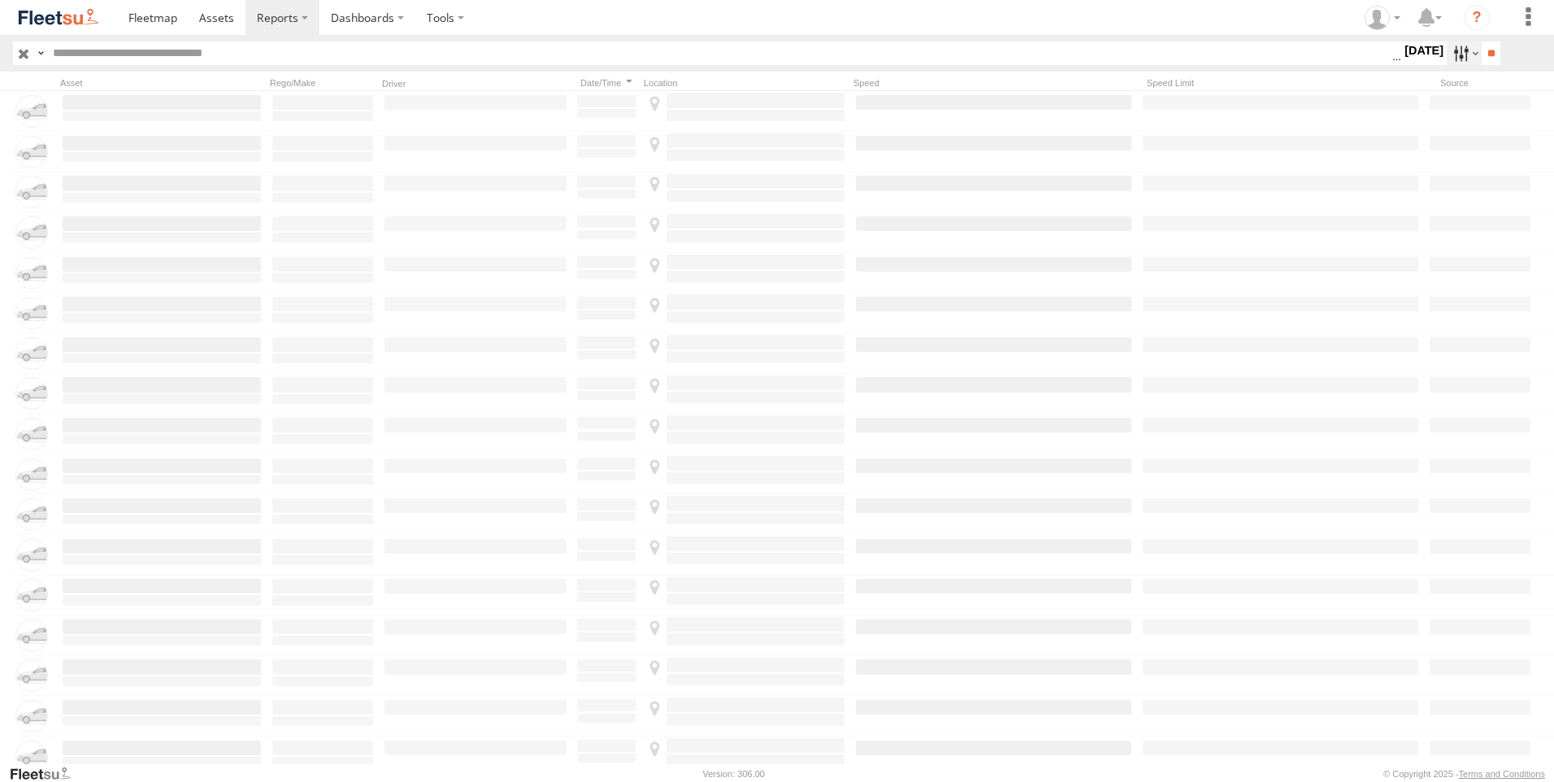
click at [1450, 58] on label at bounding box center [1464, 53] width 35 height 24
click at [0, 0] on label at bounding box center [0, 0] width 0 height 0
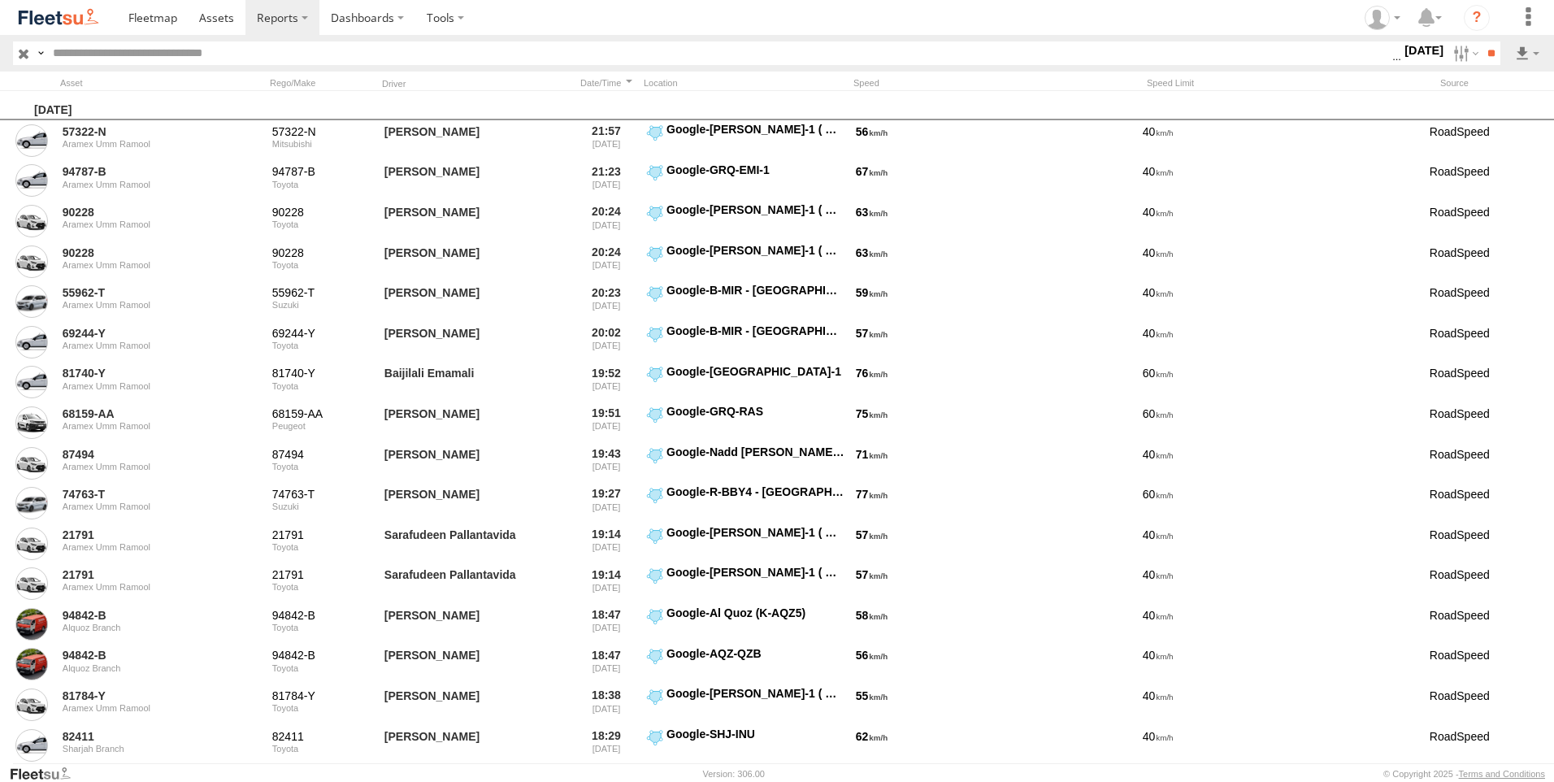
drag, startPoint x: 1496, startPoint y: 49, endPoint x: 334, endPoint y: 192, distance: 1171.2
click at [451, 65] on form "Search Query Asset ID Asset Label Registration Manufacturer Model VIN" at bounding box center [757, 53] width 1488 height 24
click at [0, 0] on span "RAK Branch" at bounding box center [0, 0] width 0 height 0
click at [1493, 46] on input "**" at bounding box center [1491, 53] width 19 height 24
click at [1454, 50] on label at bounding box center [1464, 53] width 35 height 24
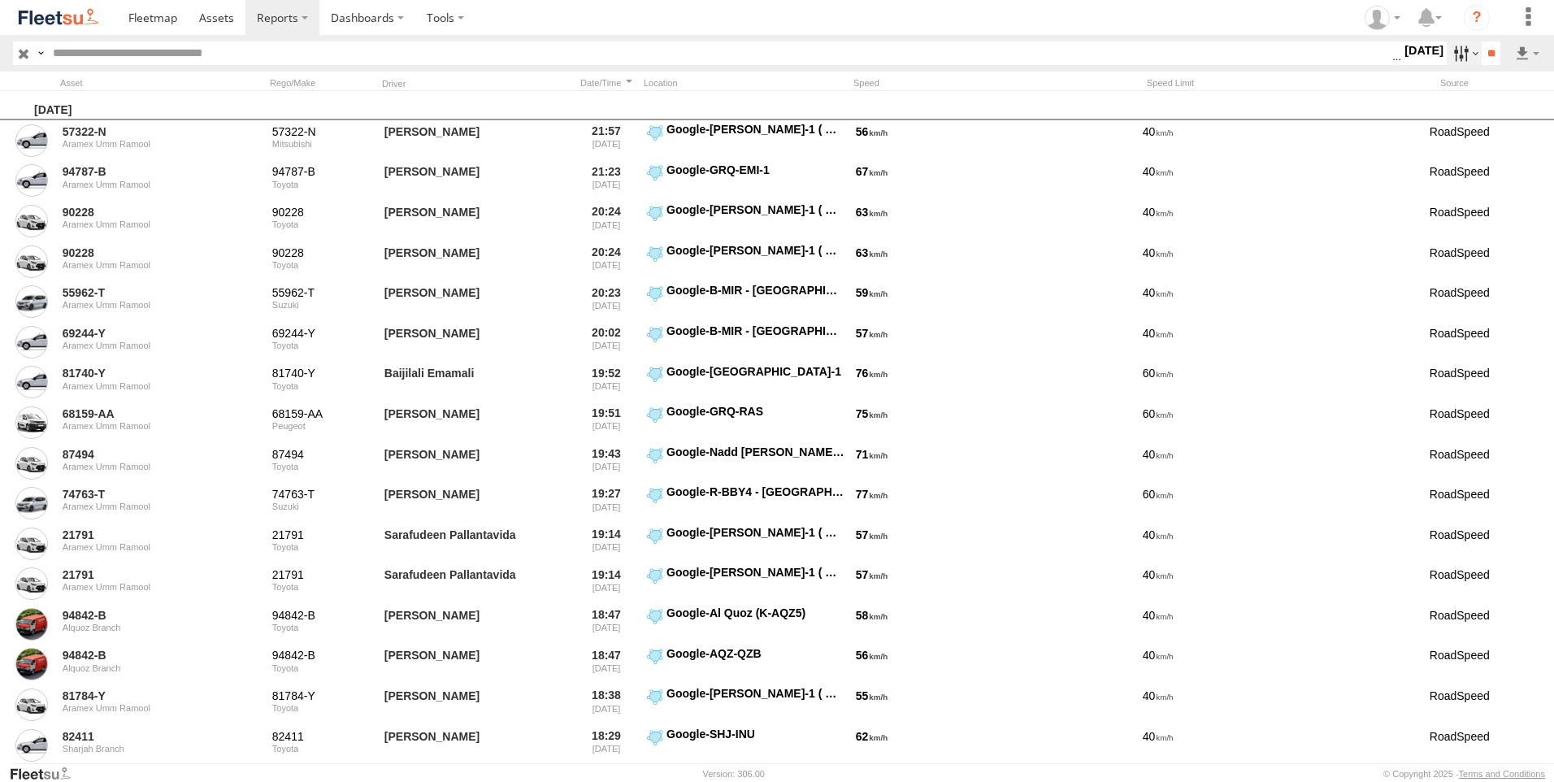
click at [1454, 50] on label at bounding box center [1464, 53] width 35 height 24
click at [1488, 52] on input "**" at bounding box center [1491, 53] width 19 height 24
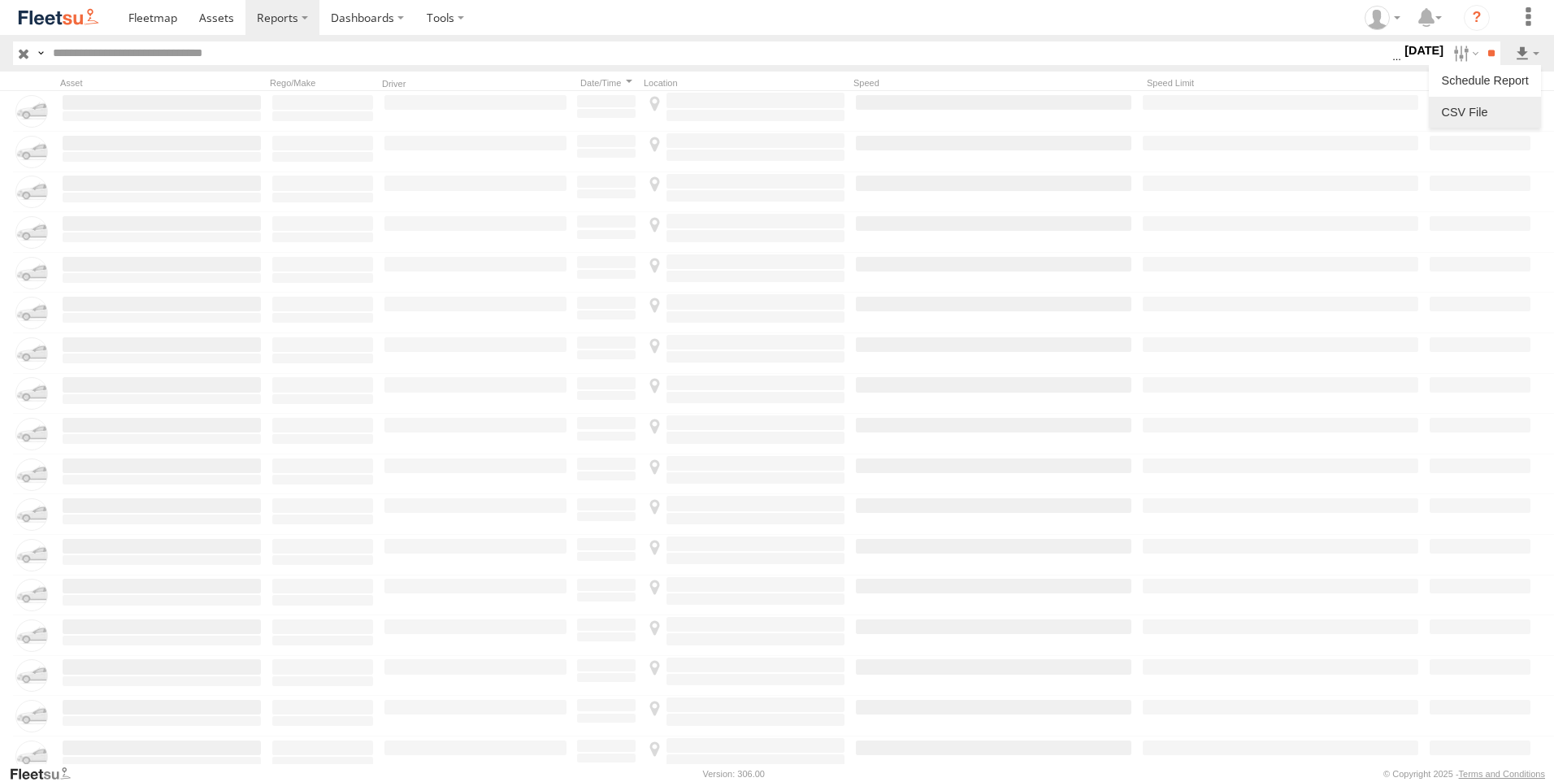
click at [1465, 107] on link at bounding box center [1485, 112] width 99 height 24
